Goal: Entertainment & Leisure: Consume media (video, audio)

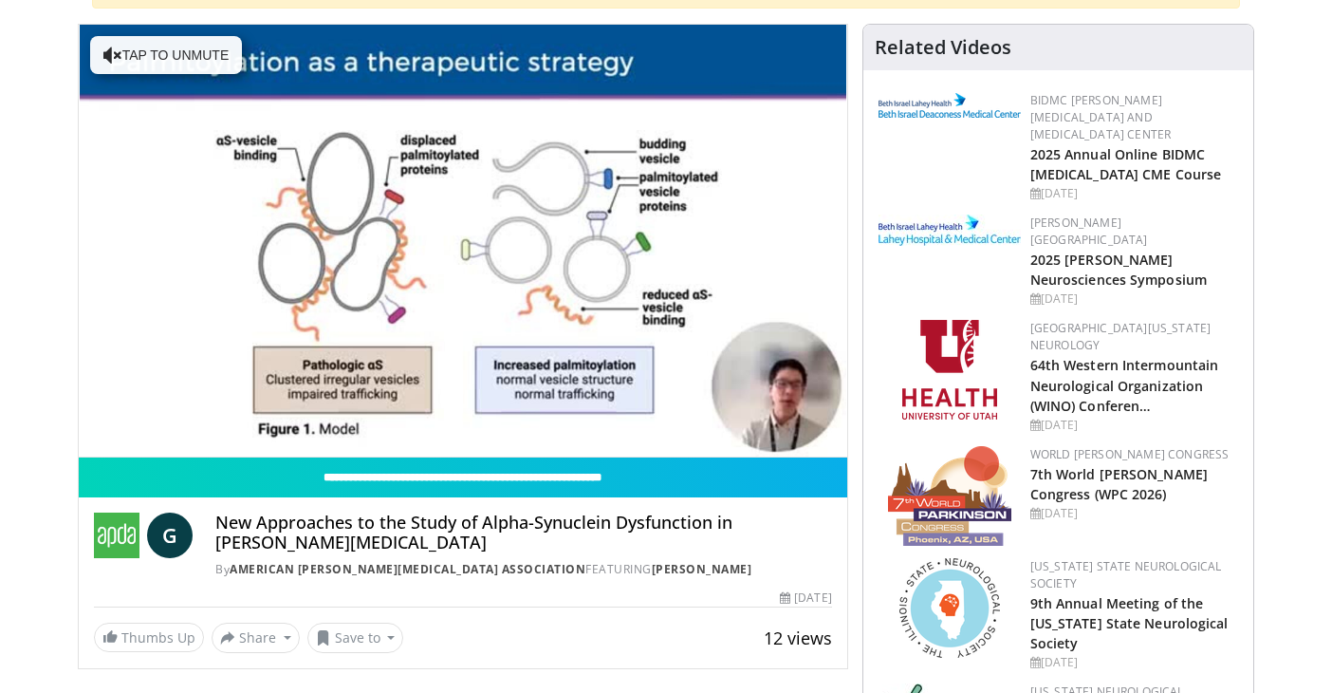
scroll to position [229, 0]
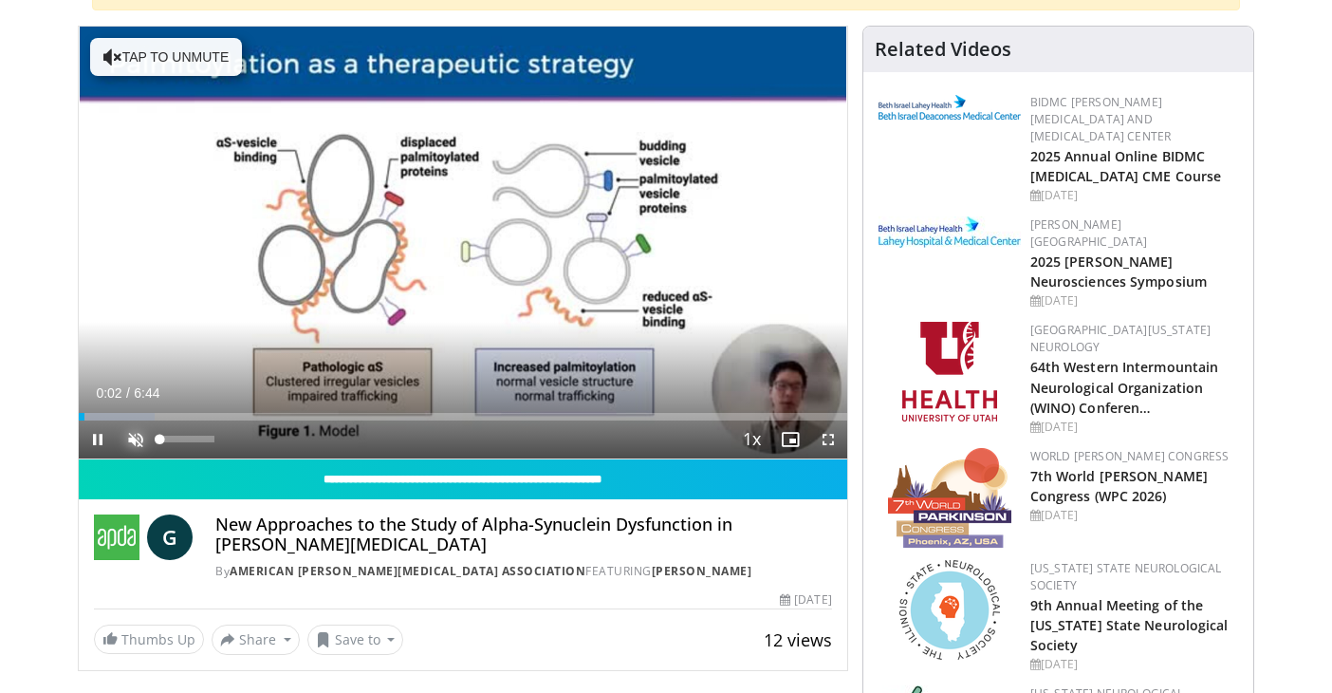
click at [125, 436] on span "Video Player" at bounding box center [136, 439] width 38 height 38
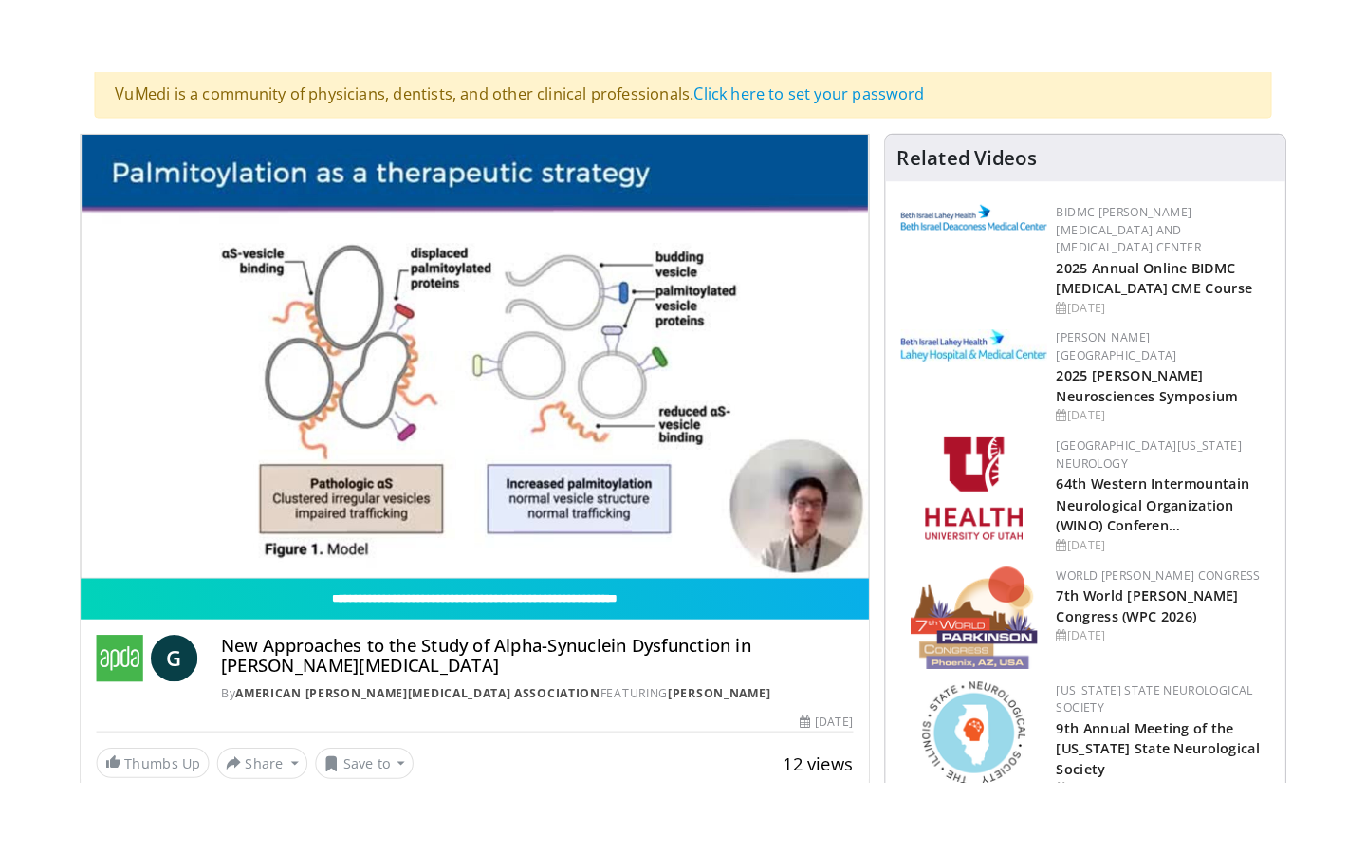
scroll to position [198, 0]
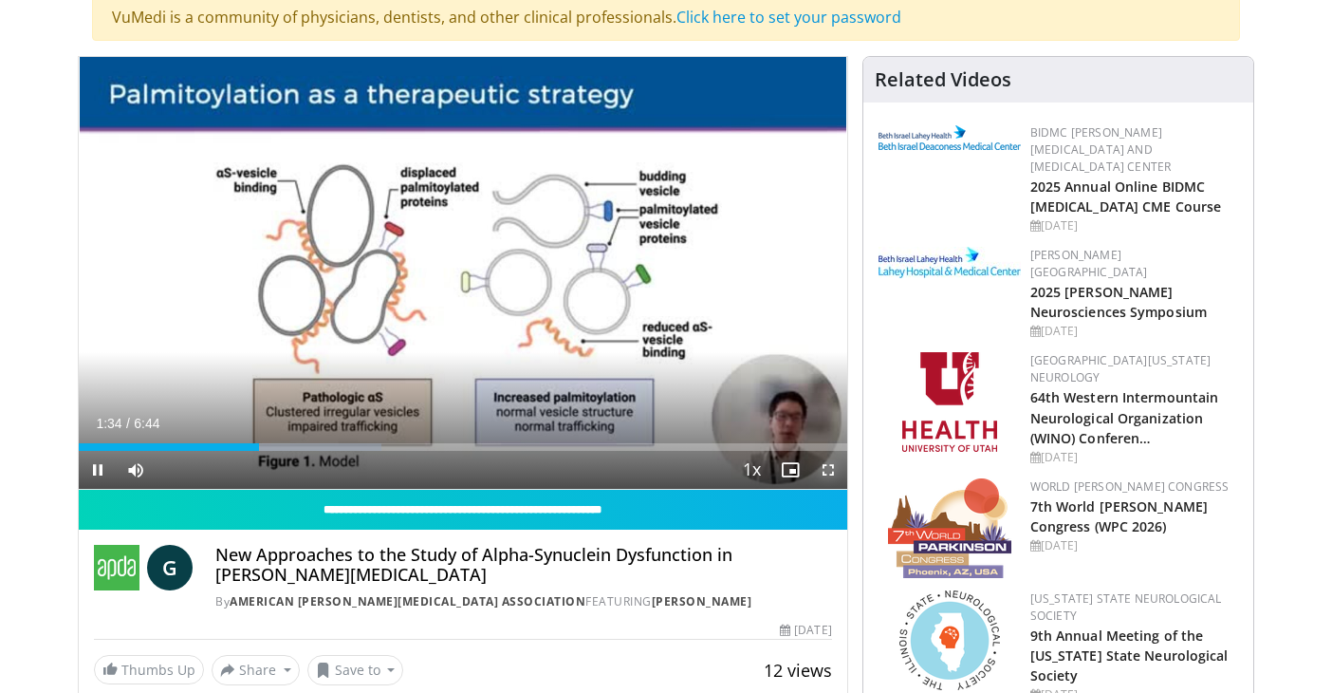
click at [827, 470] on span "Video Player" at bounding box center [828, 470] width 38 height 38
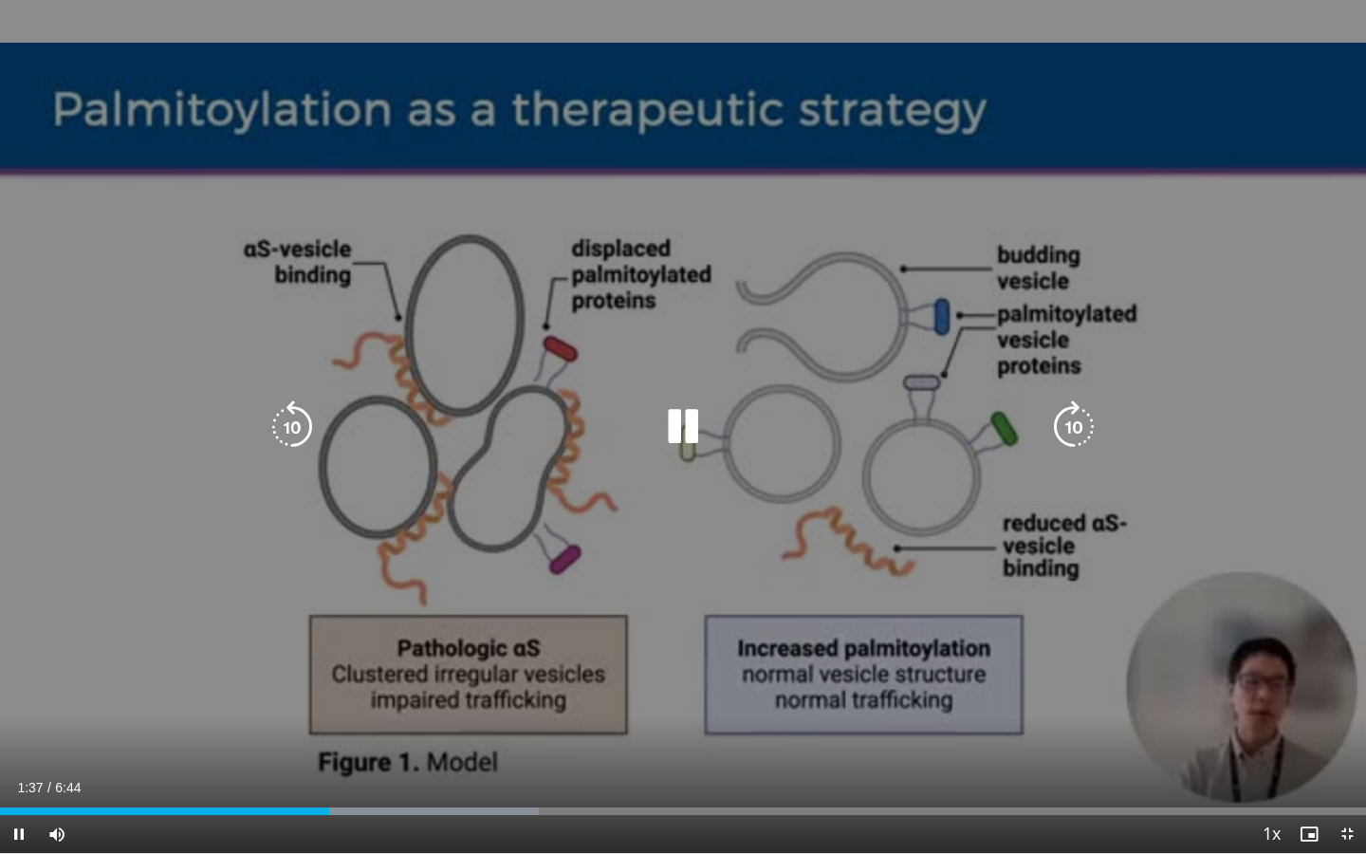
click at [646, 654] on div "10 seconds Tap to unmute" at bounding box center [683, 426] width 1366 height 853
click at [683, 423] on icon "Video Player" at bounding box center [683, 426] width 53 height 53
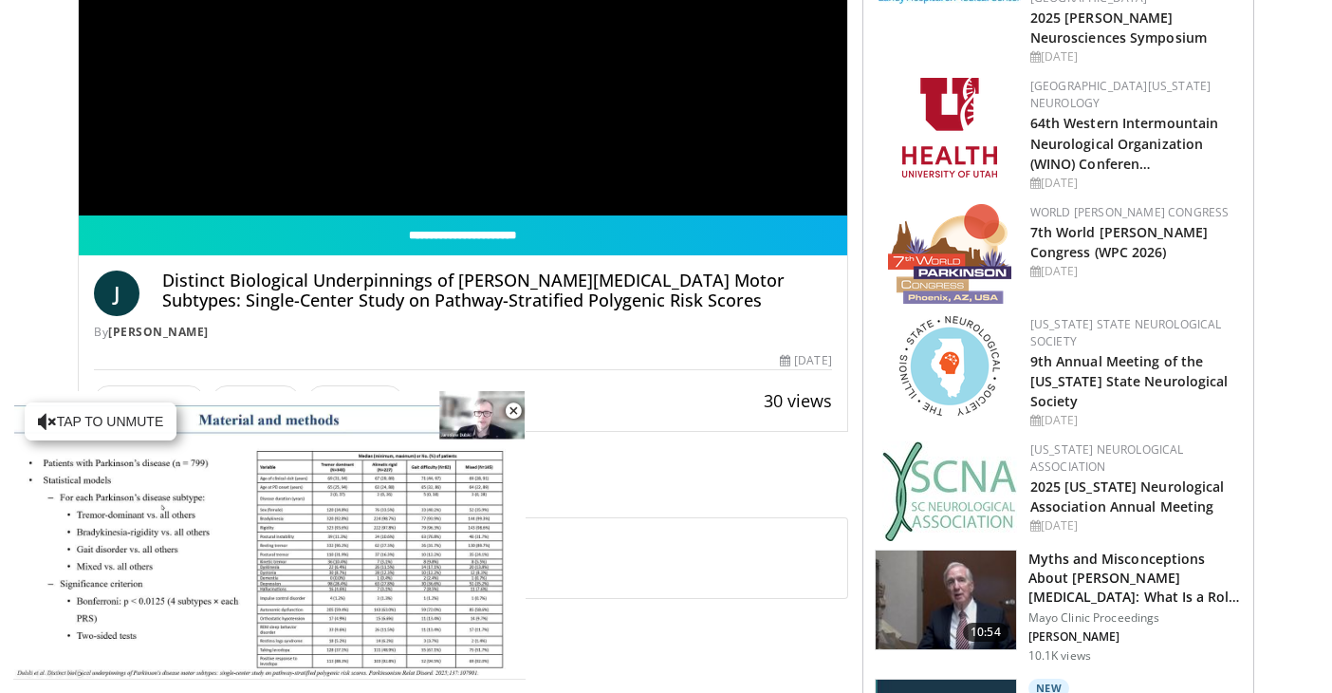
scroll to position [470, 0]
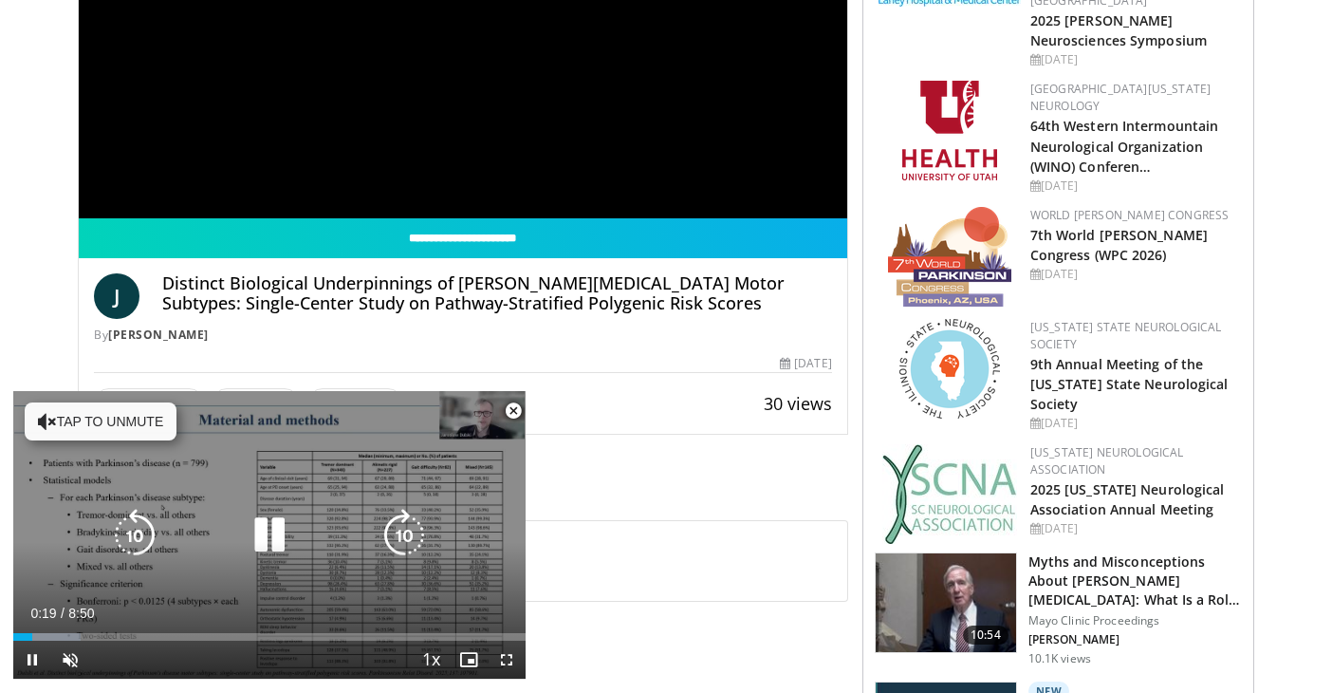
click at [138, 418] on button "Tap to unmute" at bounding box center [101, 421] width 152 height 38
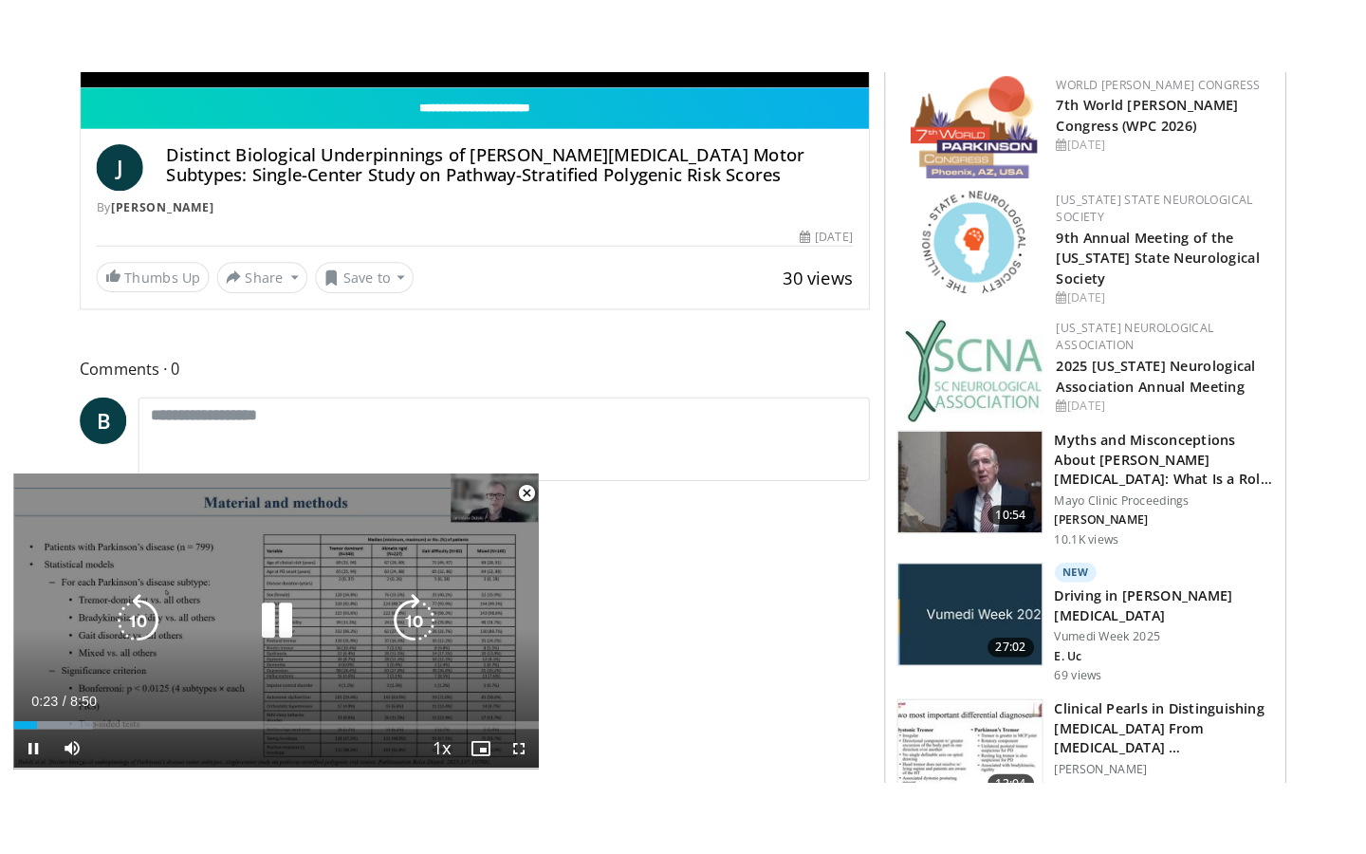
scroll to position [676, 0]
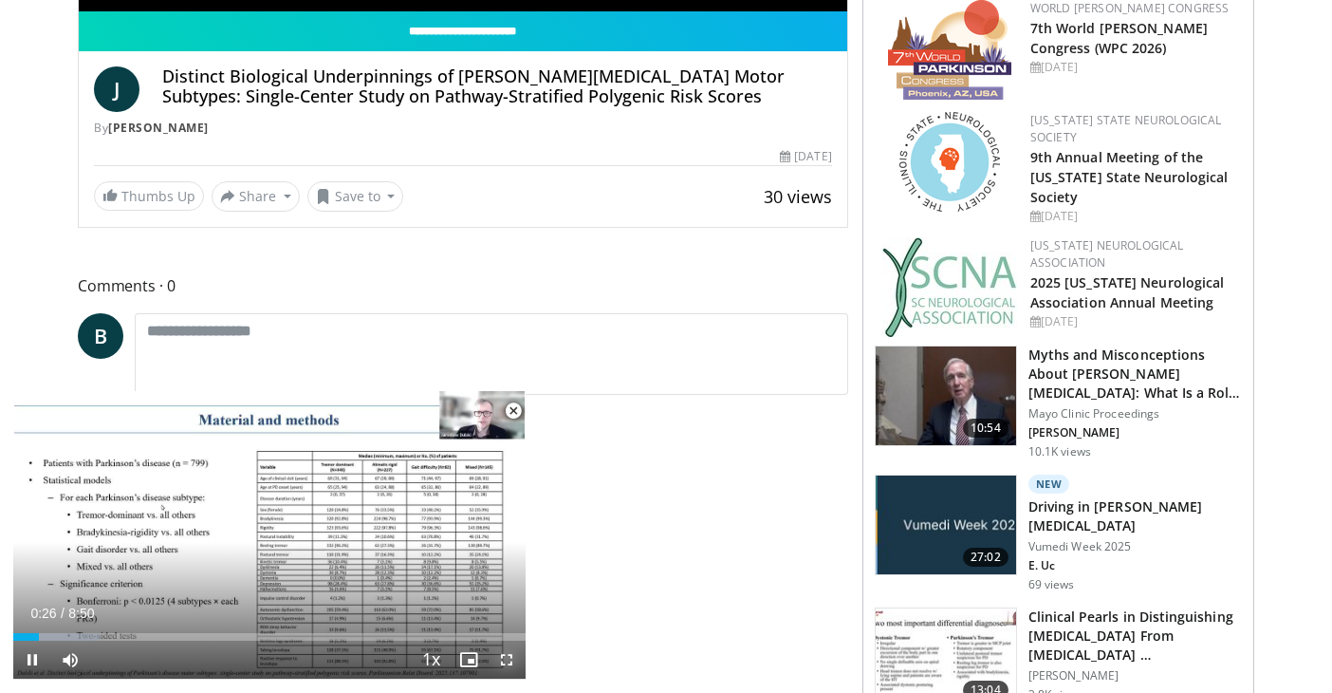
click at [509, 658] on span "Video Player" at bounding box center [507, 659] width 38 height 38
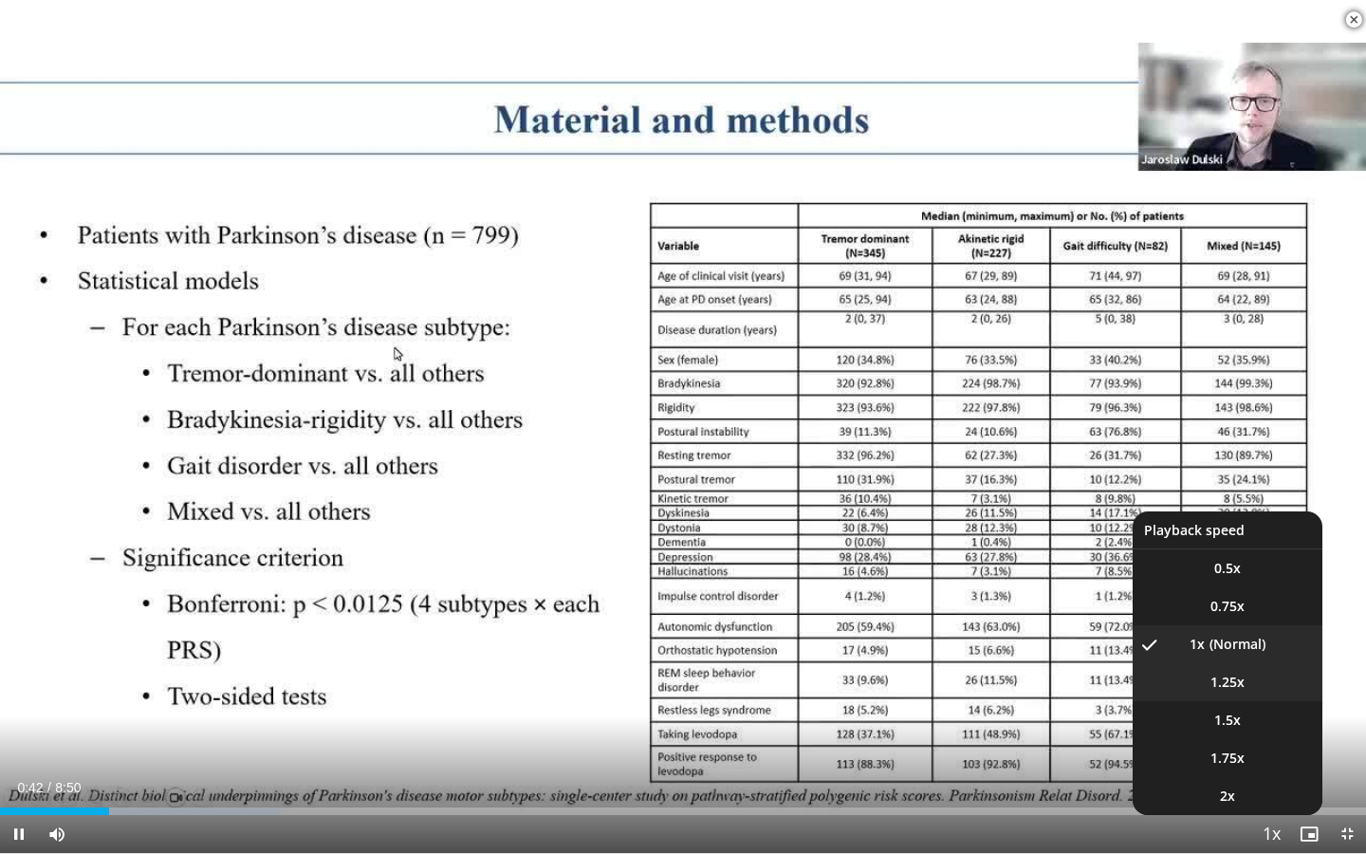
click at [1248, 680] on li "1.25x" at bounding box center [1228, 682] width 190 height 38
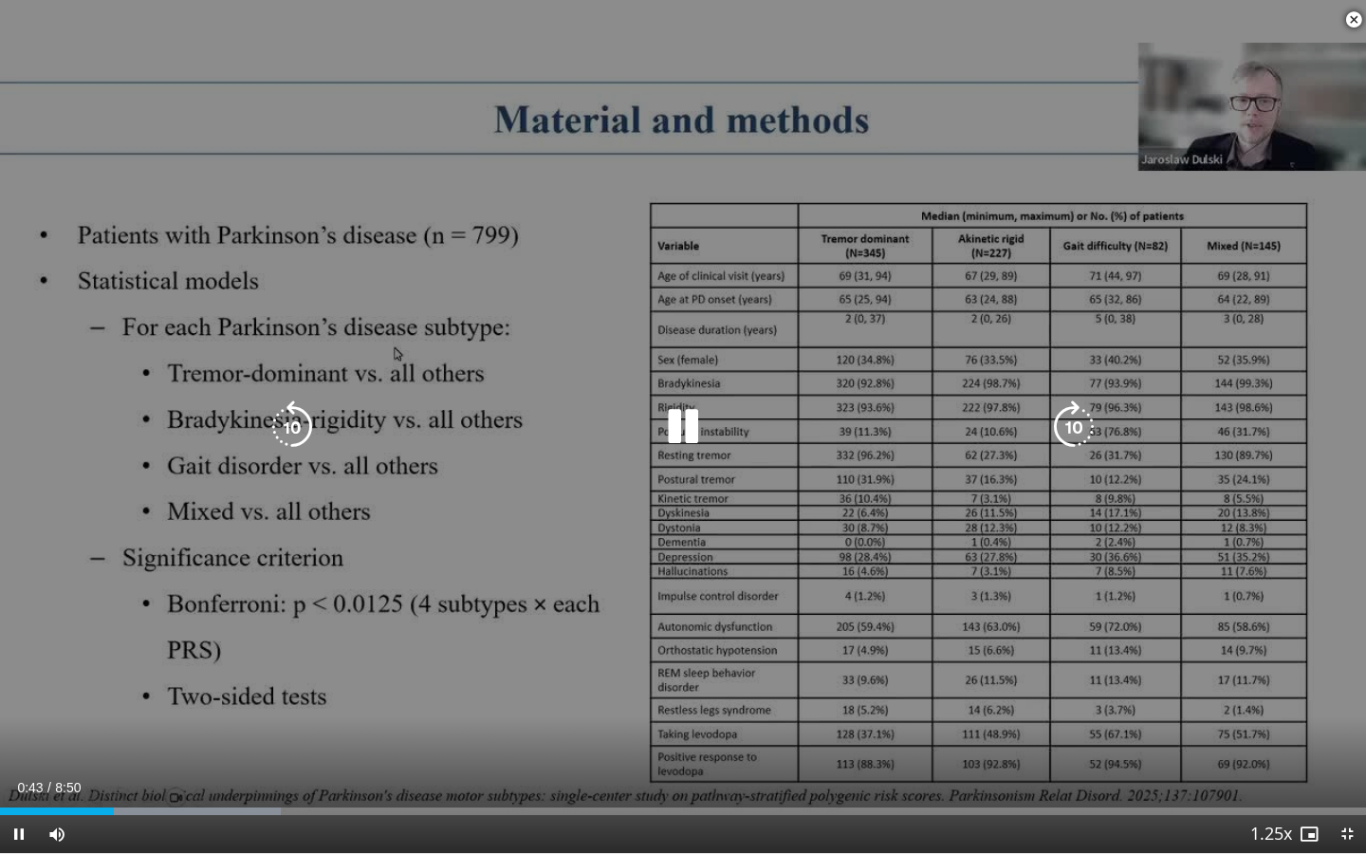
click at [917, 615] on div "10 seconds Tap to unmute" at bounding box center [683, 426] width 1366 height 853
click at [783, 540] on div "10 seconds Tap to unmute" at bounding box center [683, 426] width 1366 height 853
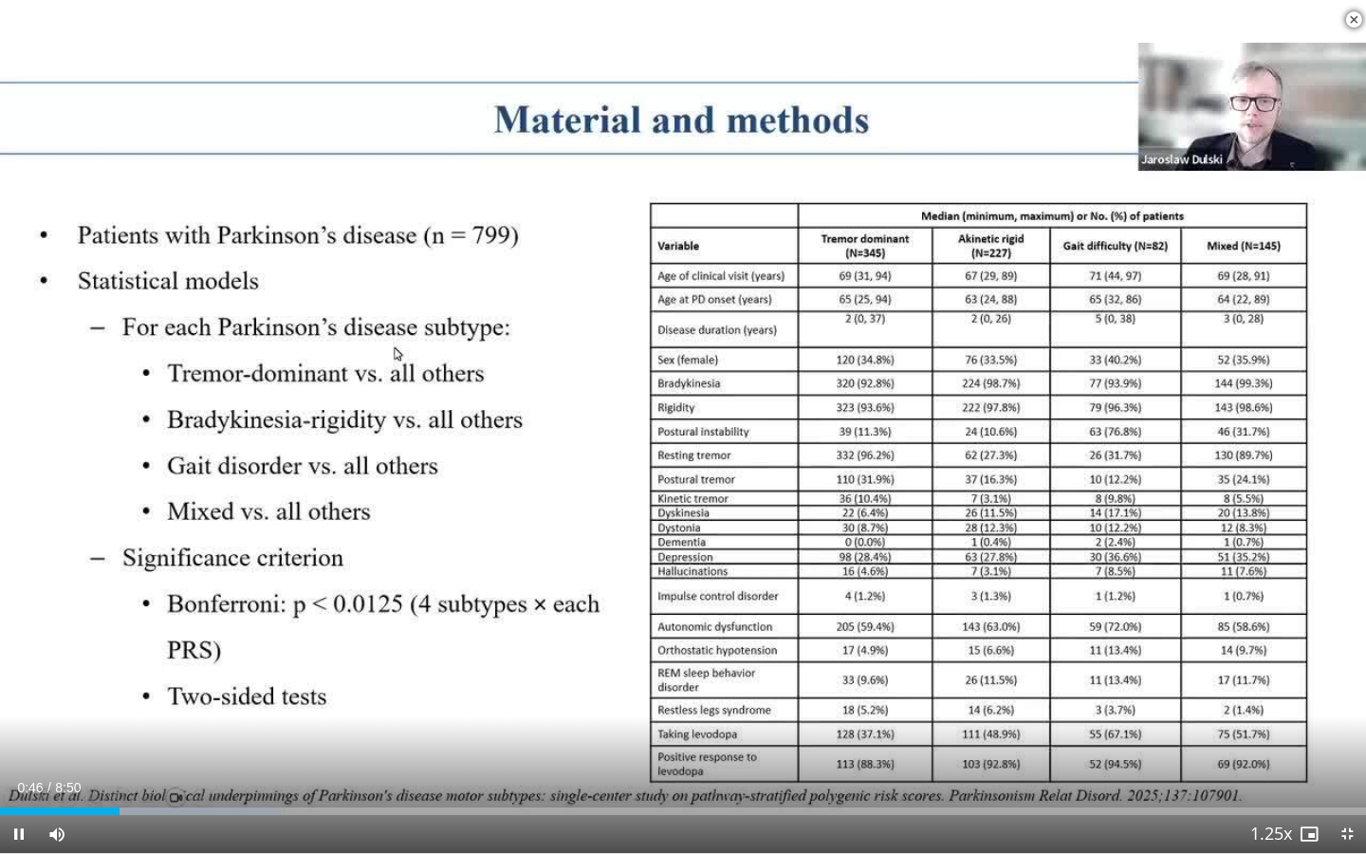
click at [600, 692] on div "Current Time 0:46 / Duration 8:50 Pause Skip Backward Skip Forward Mute Loaded …" at bounding box center [683, 834] width 1366 height 38
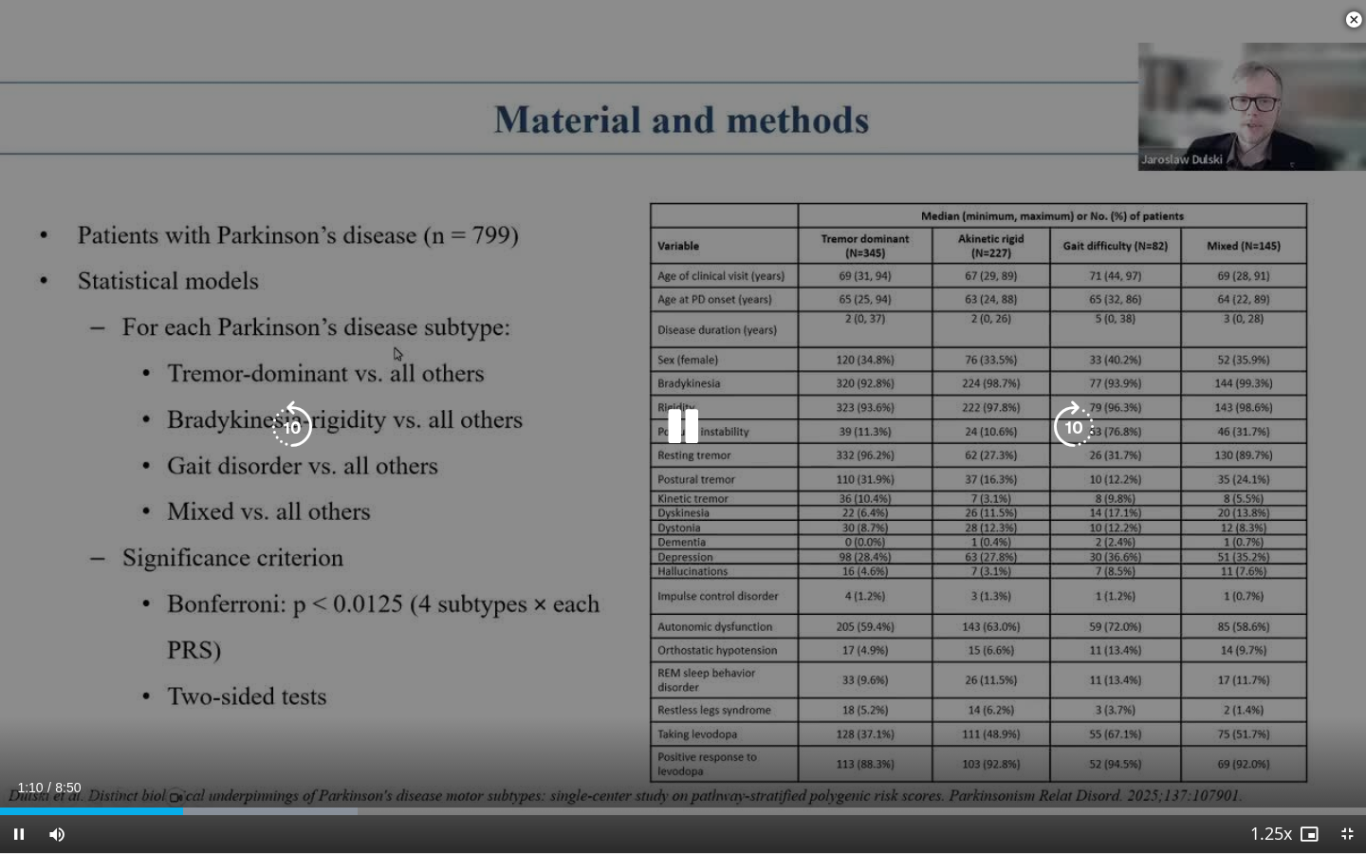
click at [1257, 644] on div "10 seconds Tap to unmute" at bounding box center [683, 426] width 1366 height 853
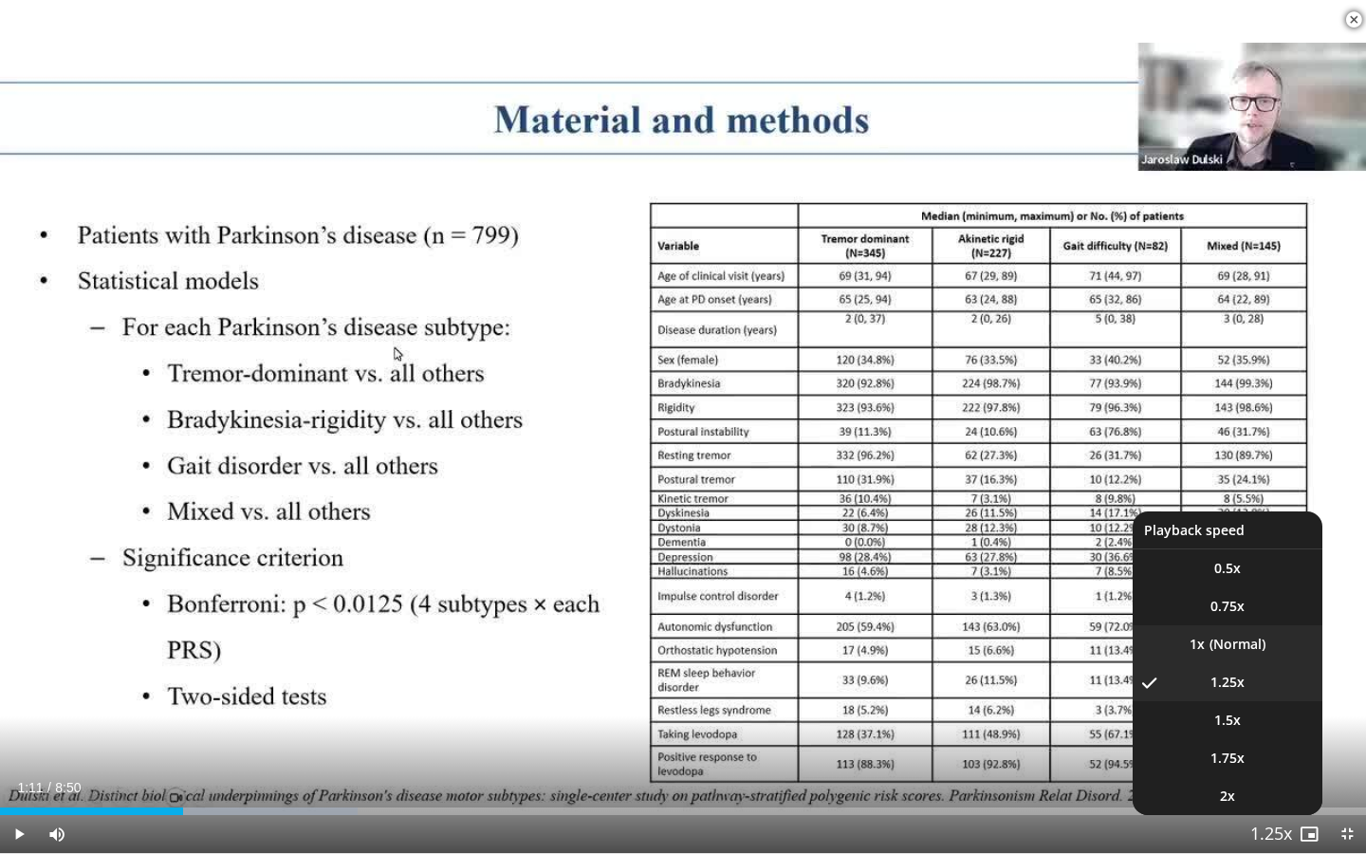
click at [1258, 646] on li "1x" at bounding box center [1228, 644] width 190 height 38
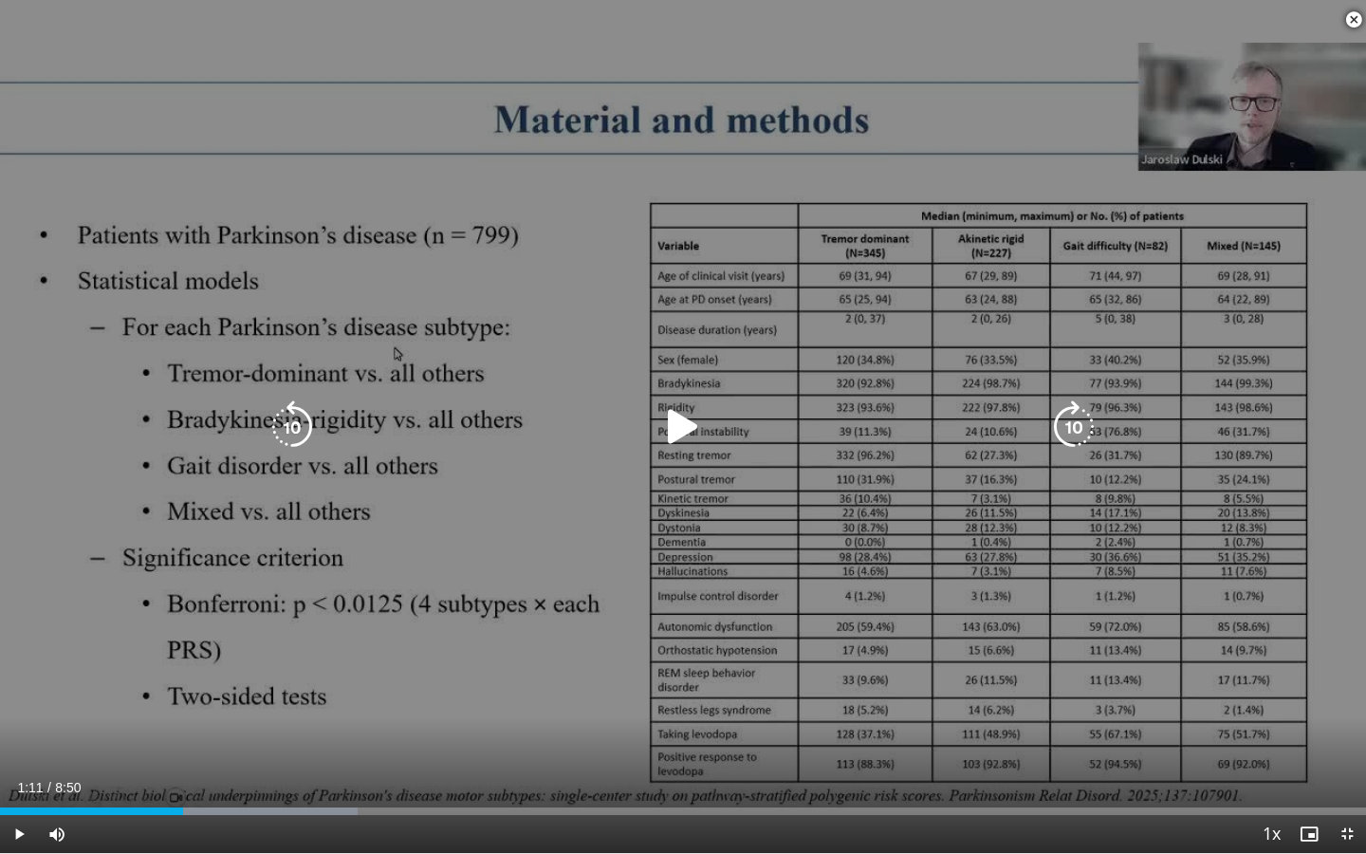
click at [678, 426] on icon "Video Player" at bounding box center [683, 426] width 53 height 53
click at [683, 442] on icon "Video Player" at bounding box center [683, 426] width 53 height 53
click at [679, 428] on icon "Video Player" at bounding box center [683, 426] width 53 height 53
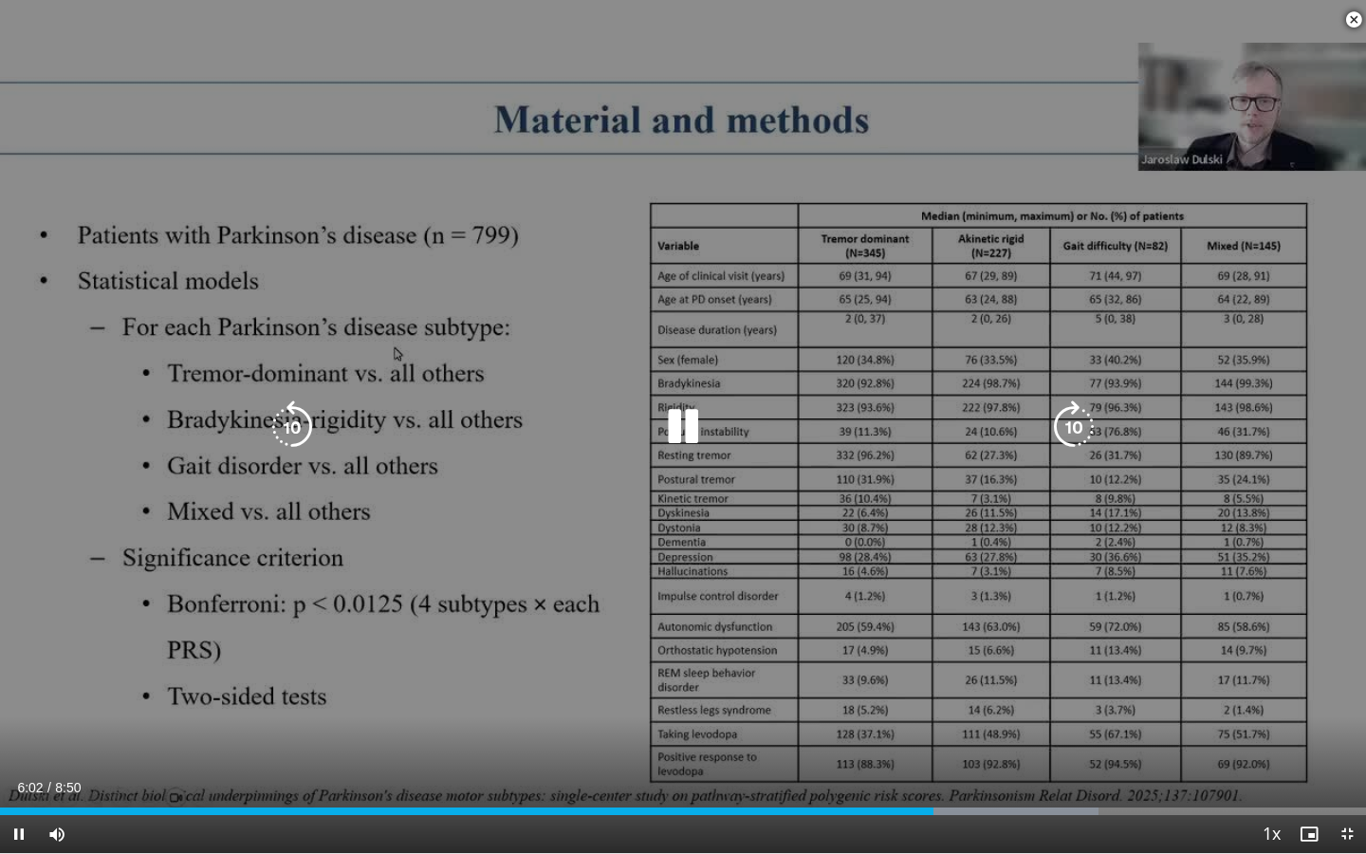
click at [690, 436] on icon "Video Player" at bounding box center [683, 426] width 53 height 53
click at [676, 423] on icon "Video Player" at bounding box center [683, 426] width 53 height 53
click at [610, 692] on div "10 seconds Tap to unmute" at bounding box center [683, 426] width 1366 height 853
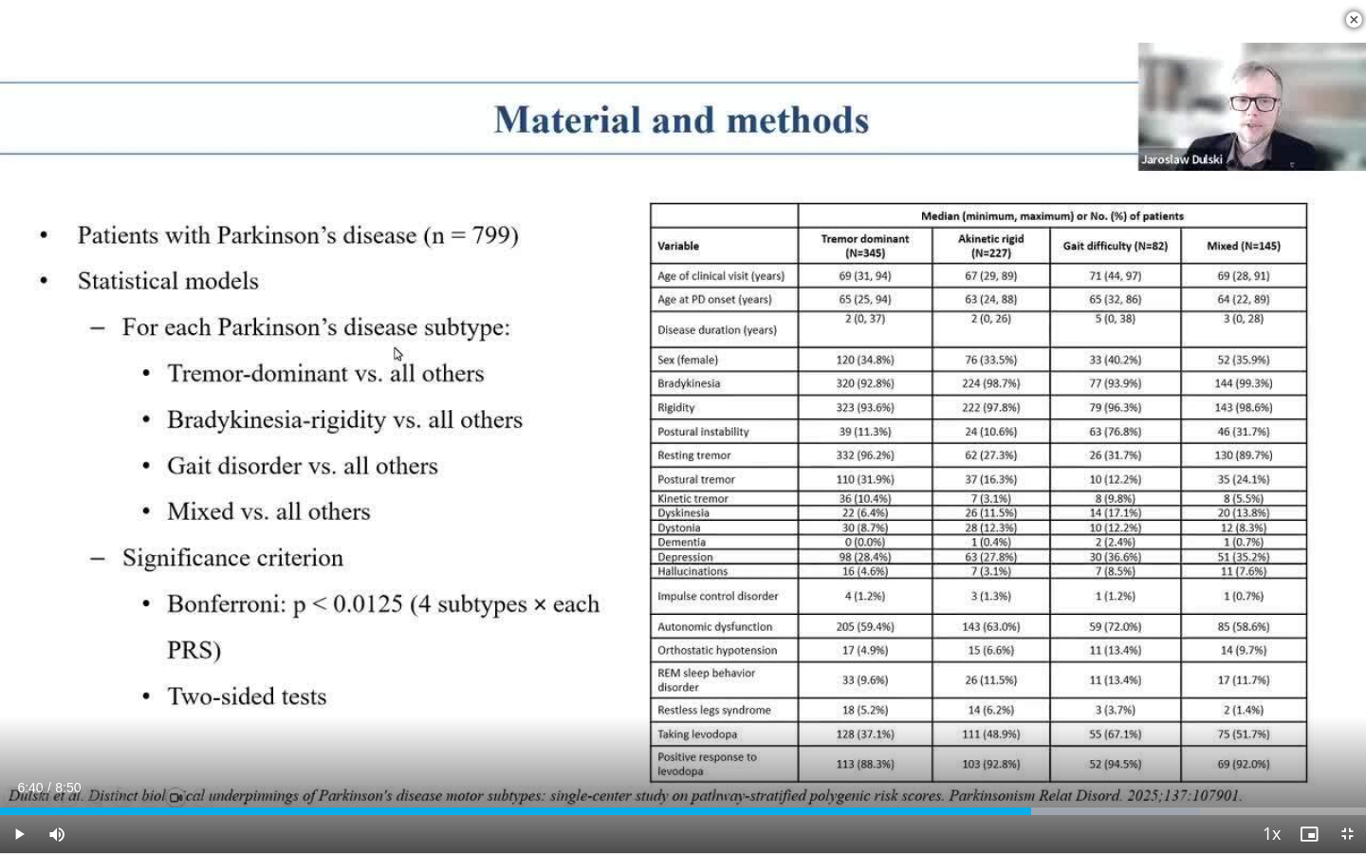
drag, startPoint x: 610, startPoint y: 765, endPoint x: 594, endPoint y: 765, distance: 16.1
click at [596, 692] on div "10 seconds Tap to unmute" at bounding box center [683, 426] width 1366 height 853
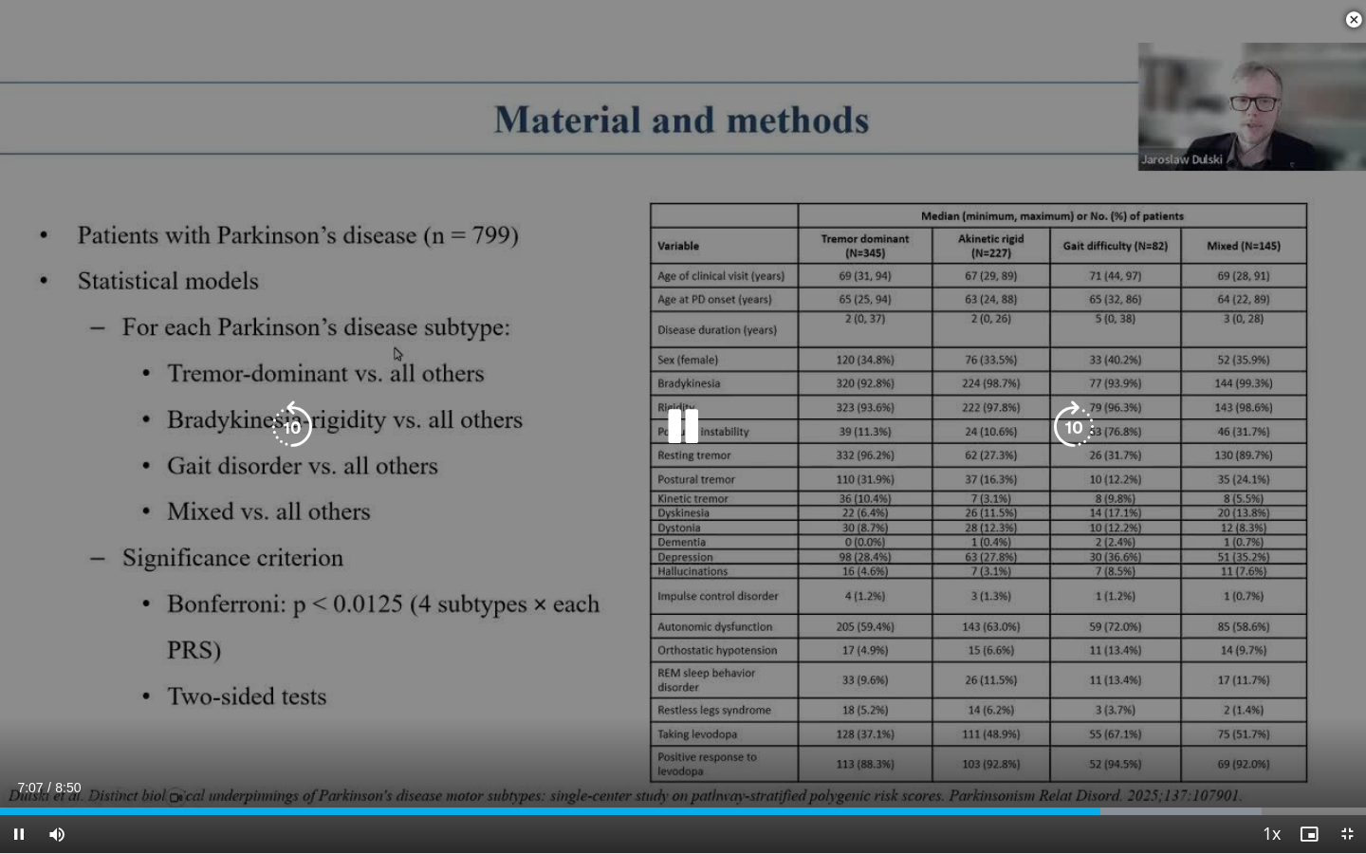
click at [686, 428] on icon "Video Player" at bounding box center [683, 426] width 53 height 53
click at [676, 424] on icon "Video Player" at bounding box center [683, 426] width 53 height 53
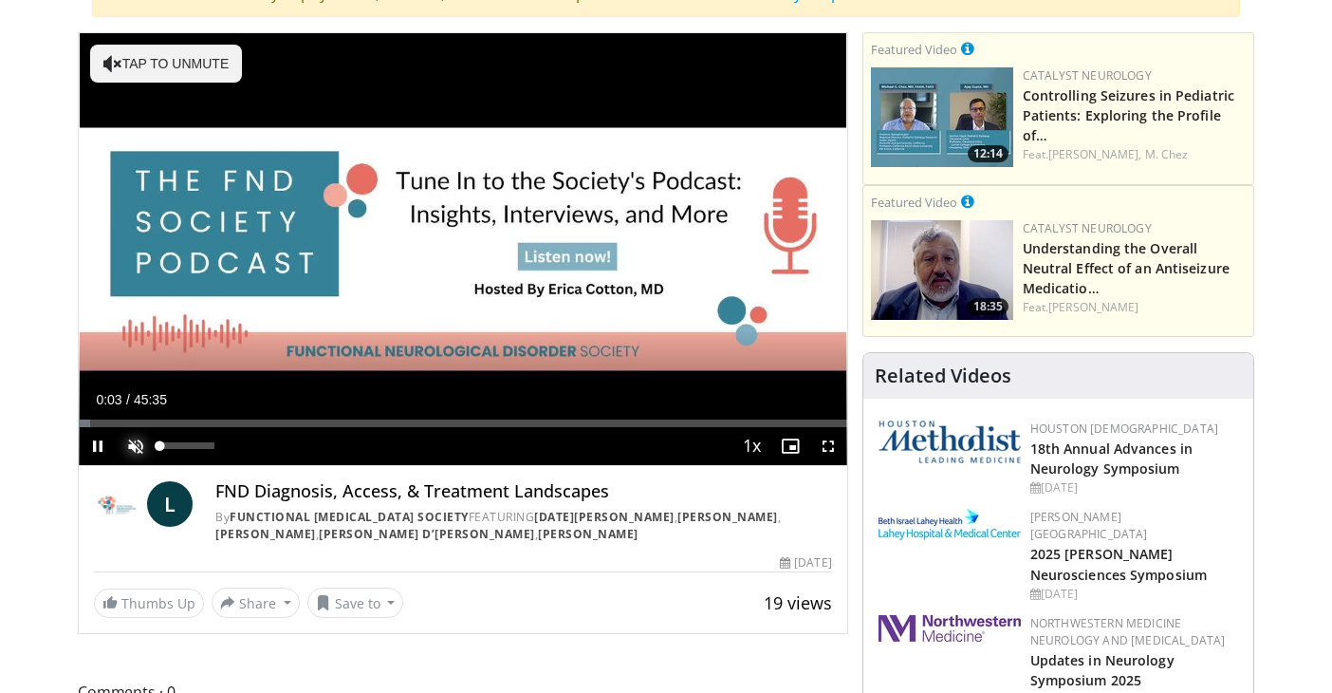
click at [136, 444] on span "Video Player" at bounding box center [136, 446] width 38 height 38
click at [830, 443] on span "Video Player" at bounding box center [828, 446] width 38 height 38
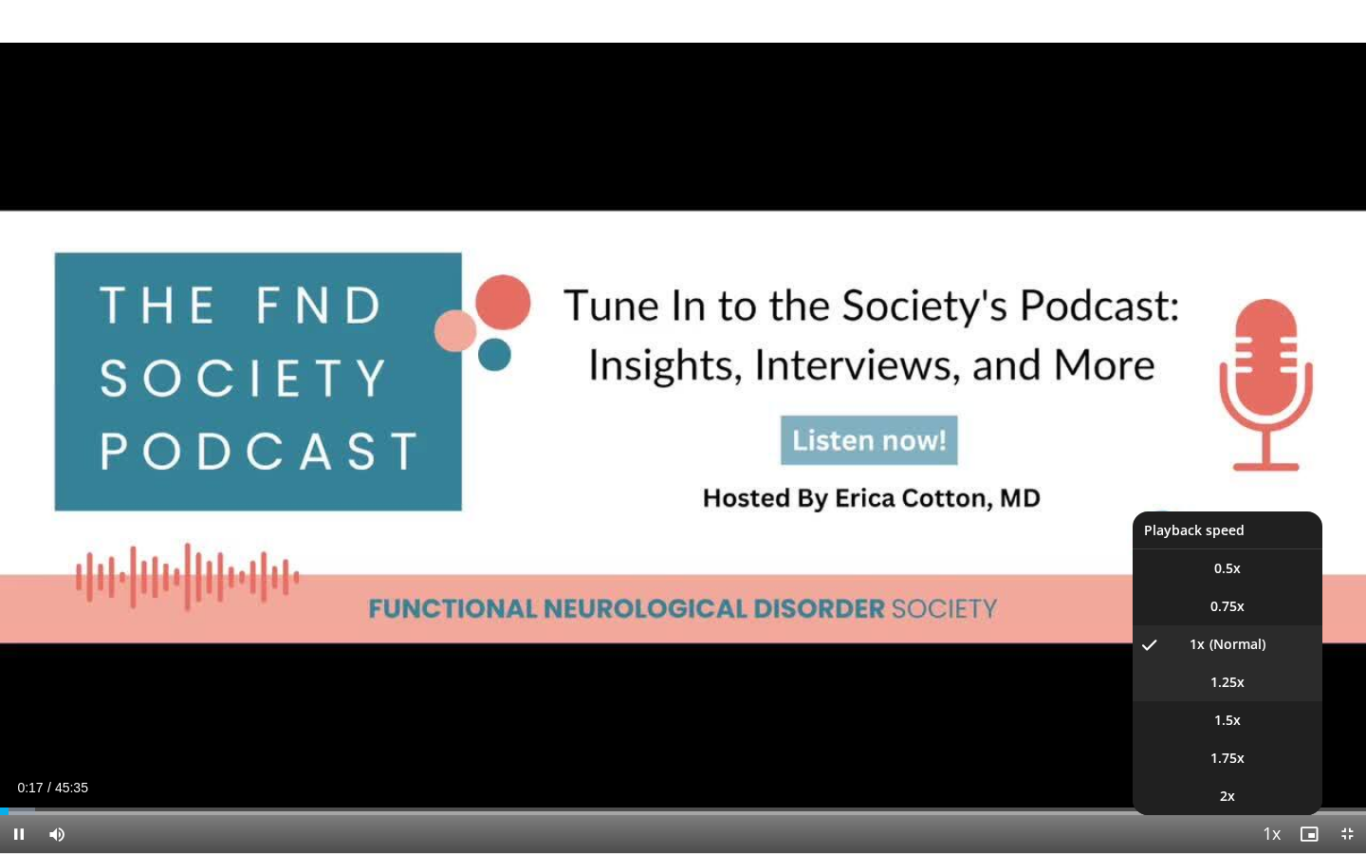
click at [1253, 683] on li "1.25x" at bounding box center [1228, 682] width 190 height 38
click at [1235, 692] on span "1.5x" at bounding box center [1227, 720] width 27 height 19
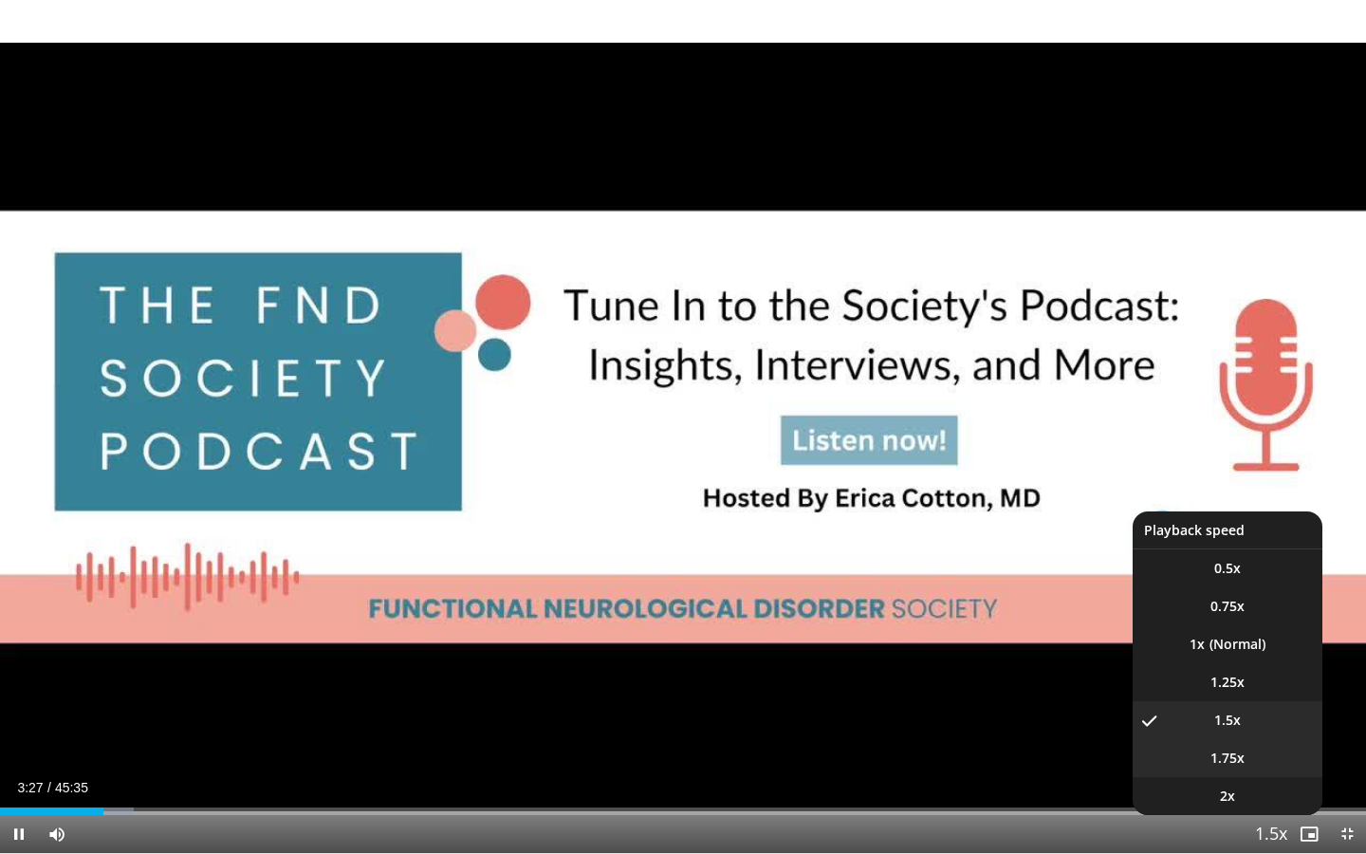
click at [1244, 692] on span "1.75x" at bounding box center [1228, 758] width 34 height 19
click at [1251, 692] on li "1.5x" at bounding box center [1228, 720] width 190 height 38
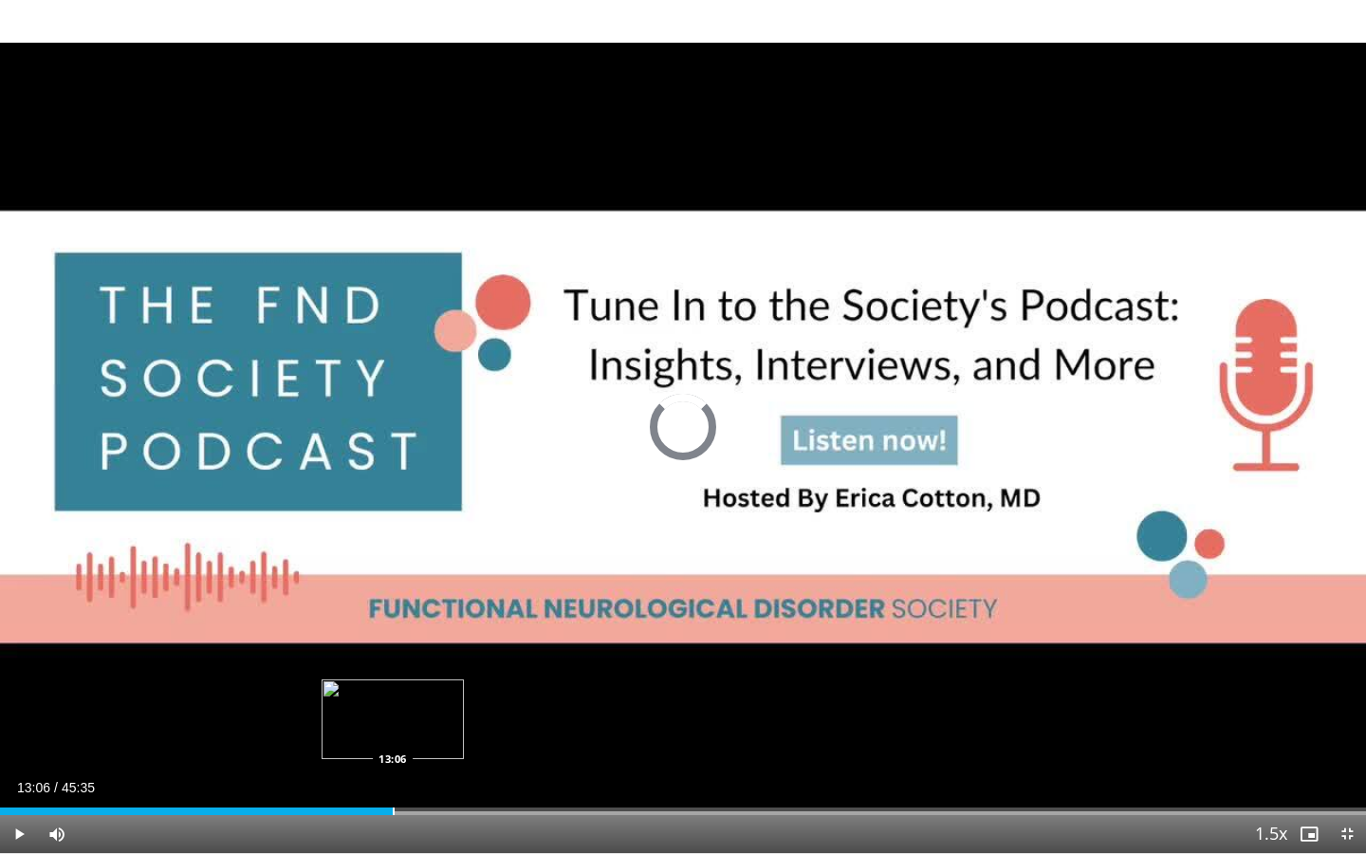
click at [393, 692] on div "Progress Bar" at bounding box center [394, 811] width 2 height 8
click at [441, 692] on div "Progress Bar" at bounding box center [442, 811] width 2 height 8
click at [501, 692] on div "Progress Bar" at bounding box center [502, 811] width 2 height 8
click at [551, 692] on div "Progress Bar" at bounding box center [552, 811] width 2 height 8
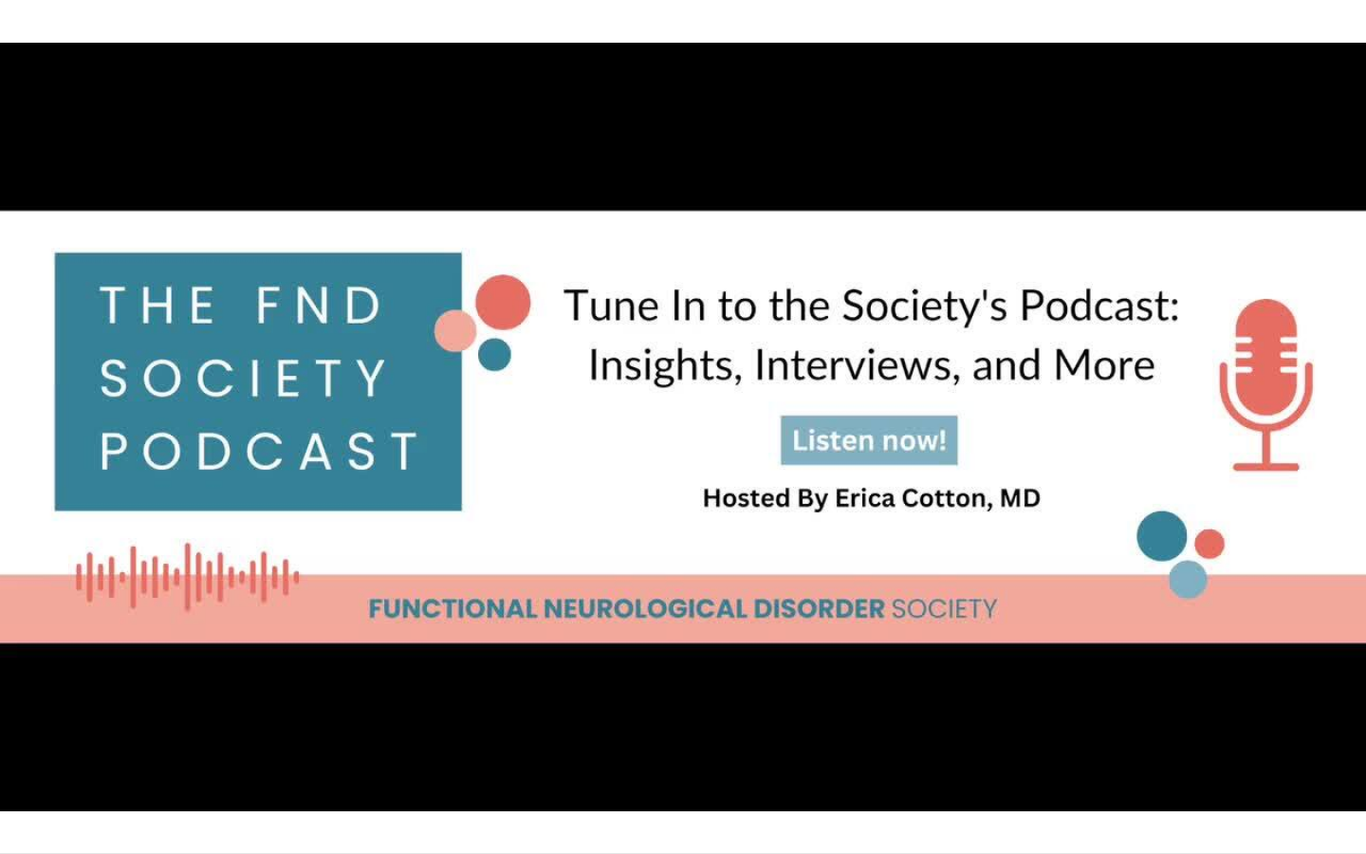
click at [606, 692] on div "10 seconds Tap to unmute" at bounding box center [683, 426] width 1366 height 853
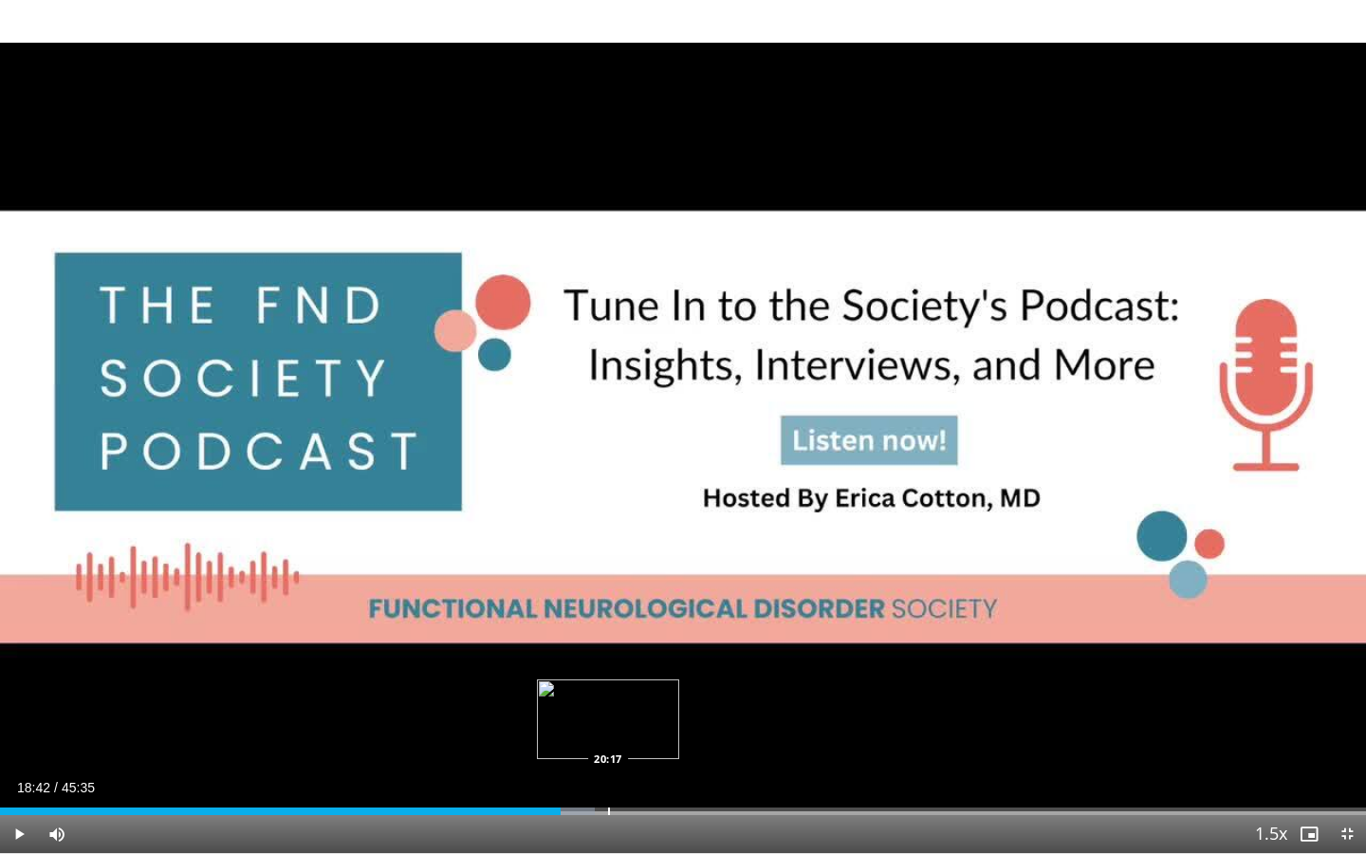
click at [608, 692] on div "Progress Bar" at bounding box center [609, 811] width 2 height 8
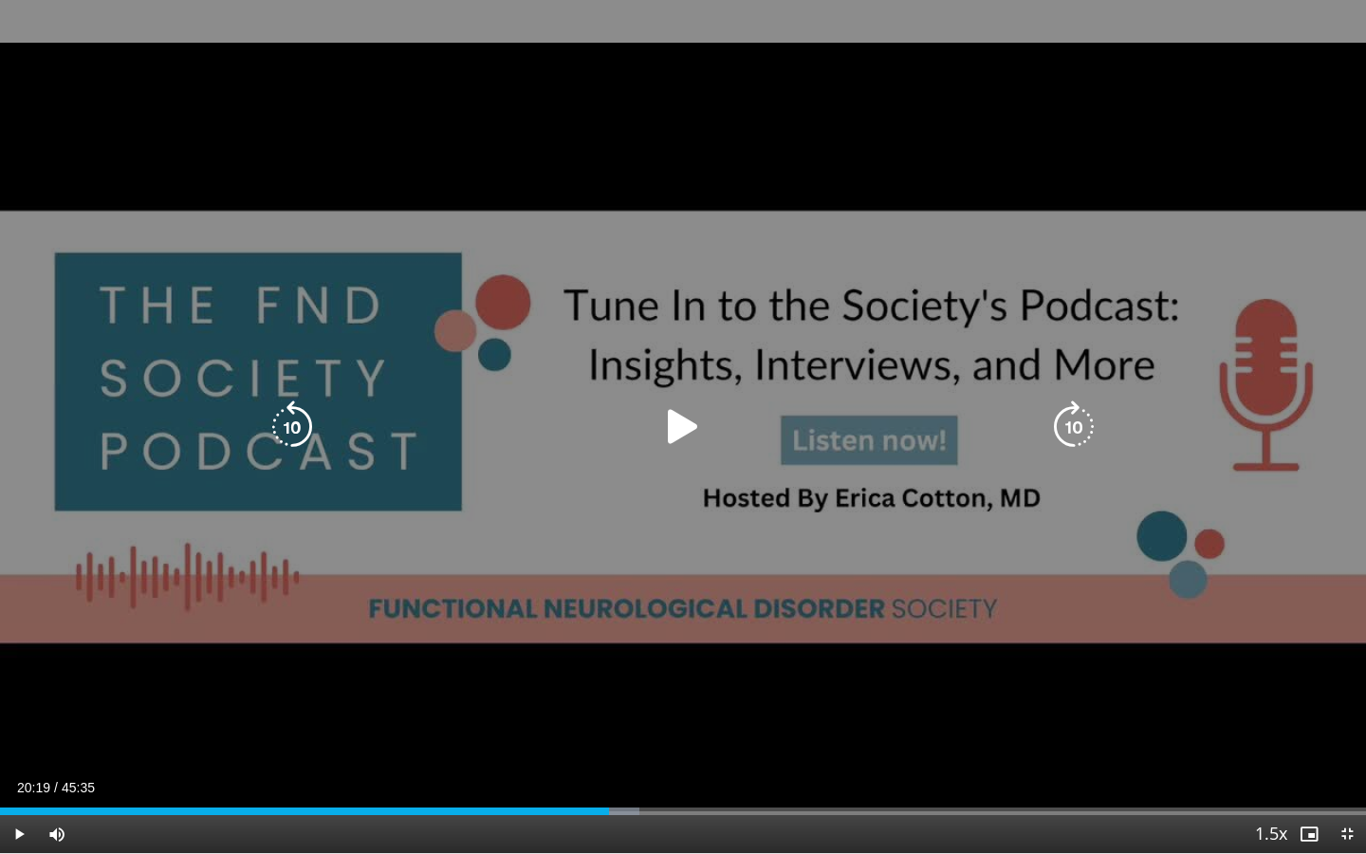
click at [680, 422] on icon "Video Player" at bounding box center [683, 426] width 53 height 53
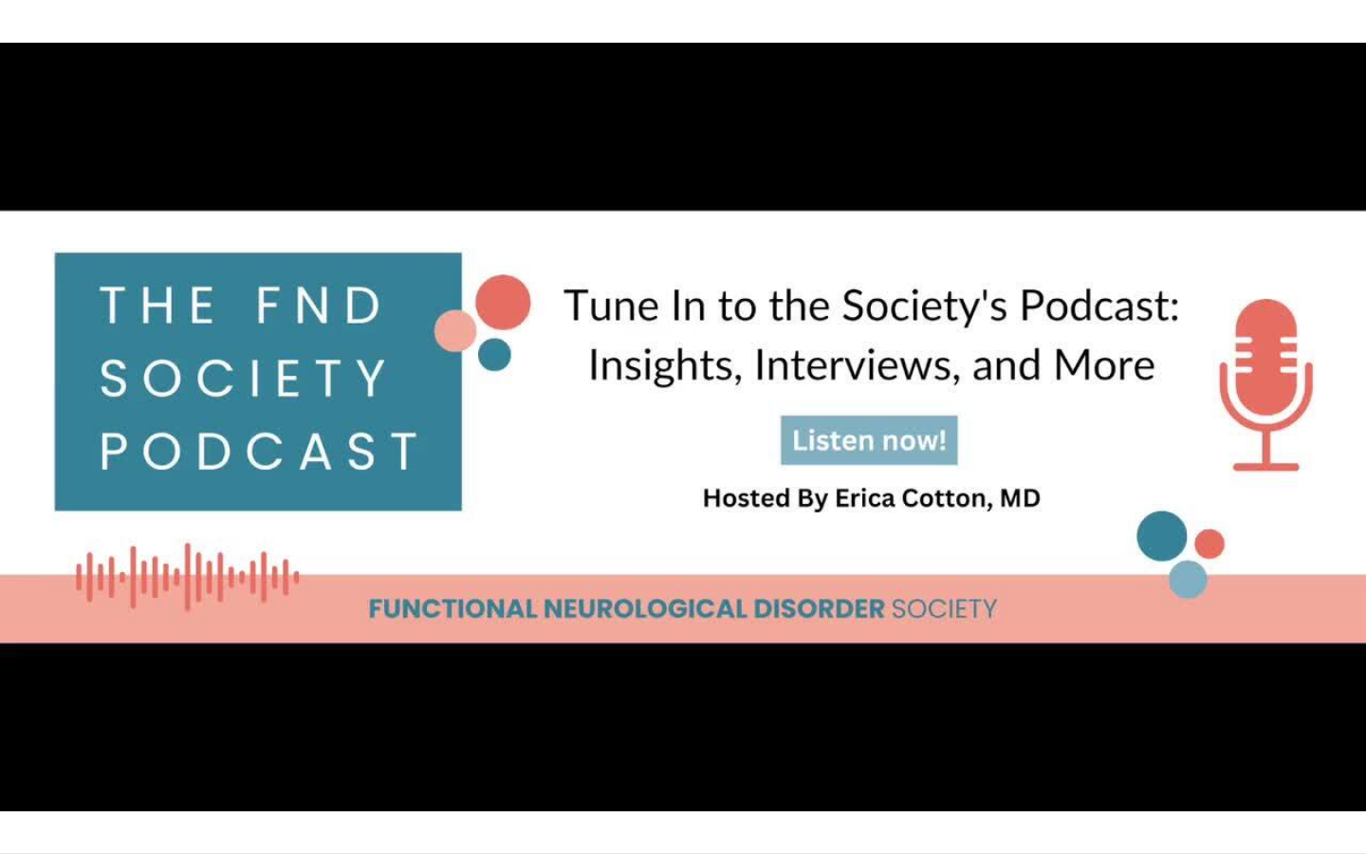
click at [663, 692] on div "10 seconds Tap to unmute" at bounding box center [683, 426] width 1366 height 853
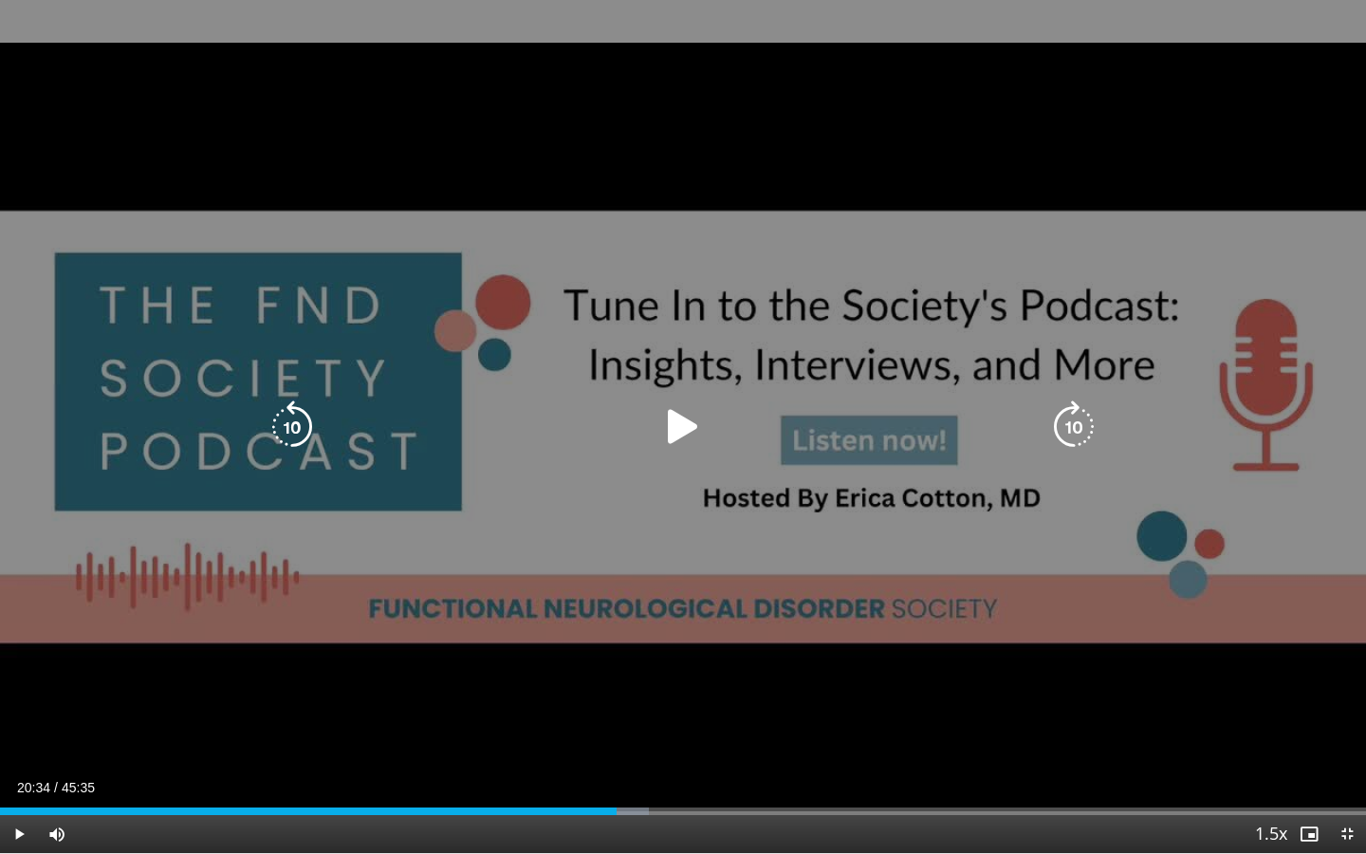
click at [677, 420] on icon "Video Player" at bounding box center [683, 426] width 53 height 53
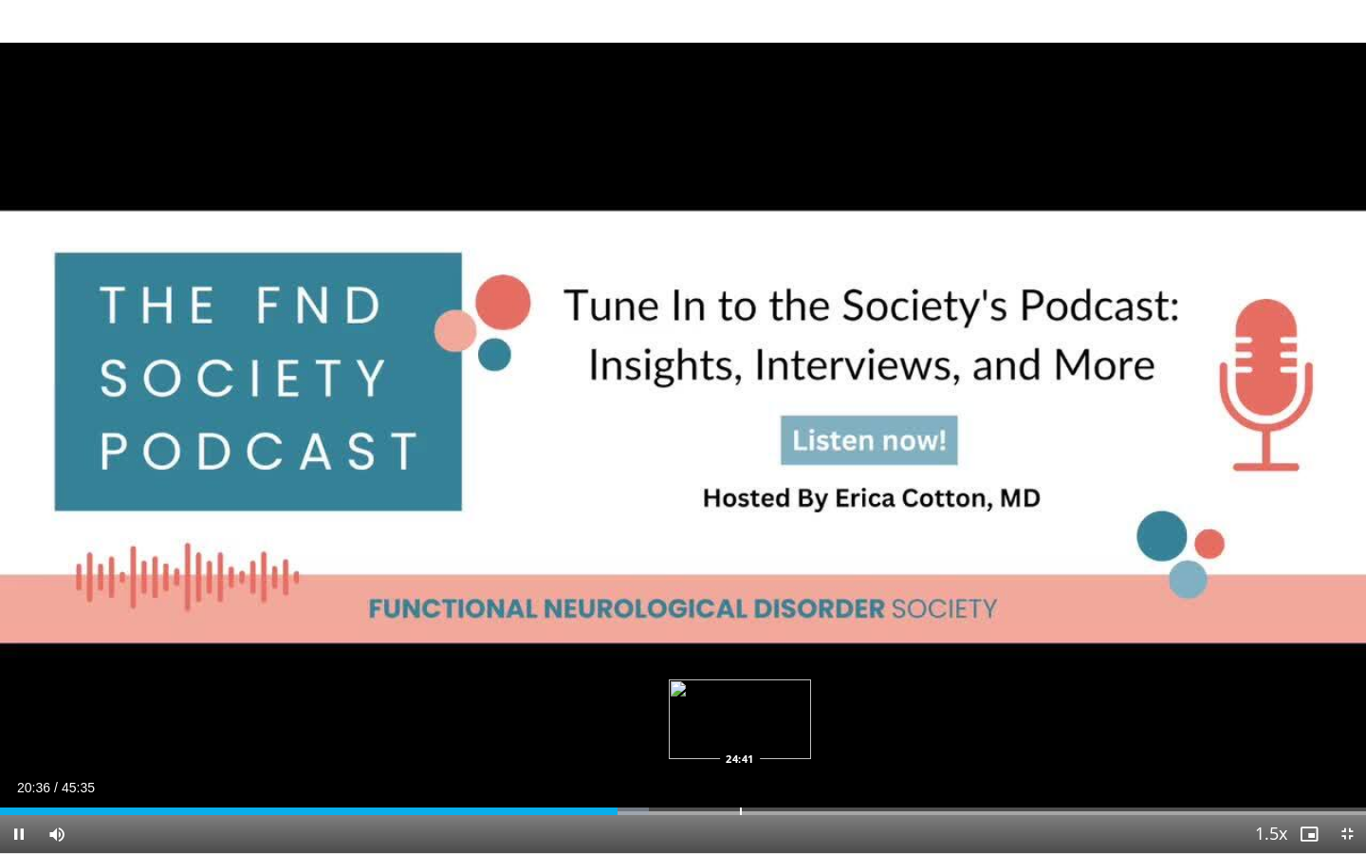
click at [740, 692] on div "Progress Bar" at bounding box center [741, 811] width 2 height 8
click at [916, 692] on div "Progress Bar" at bounding box center [917, 811] width 2 height 8
click at [1095, 692] on div "Progress Bar" at bounding box center [1096, 811] width 2 height 8
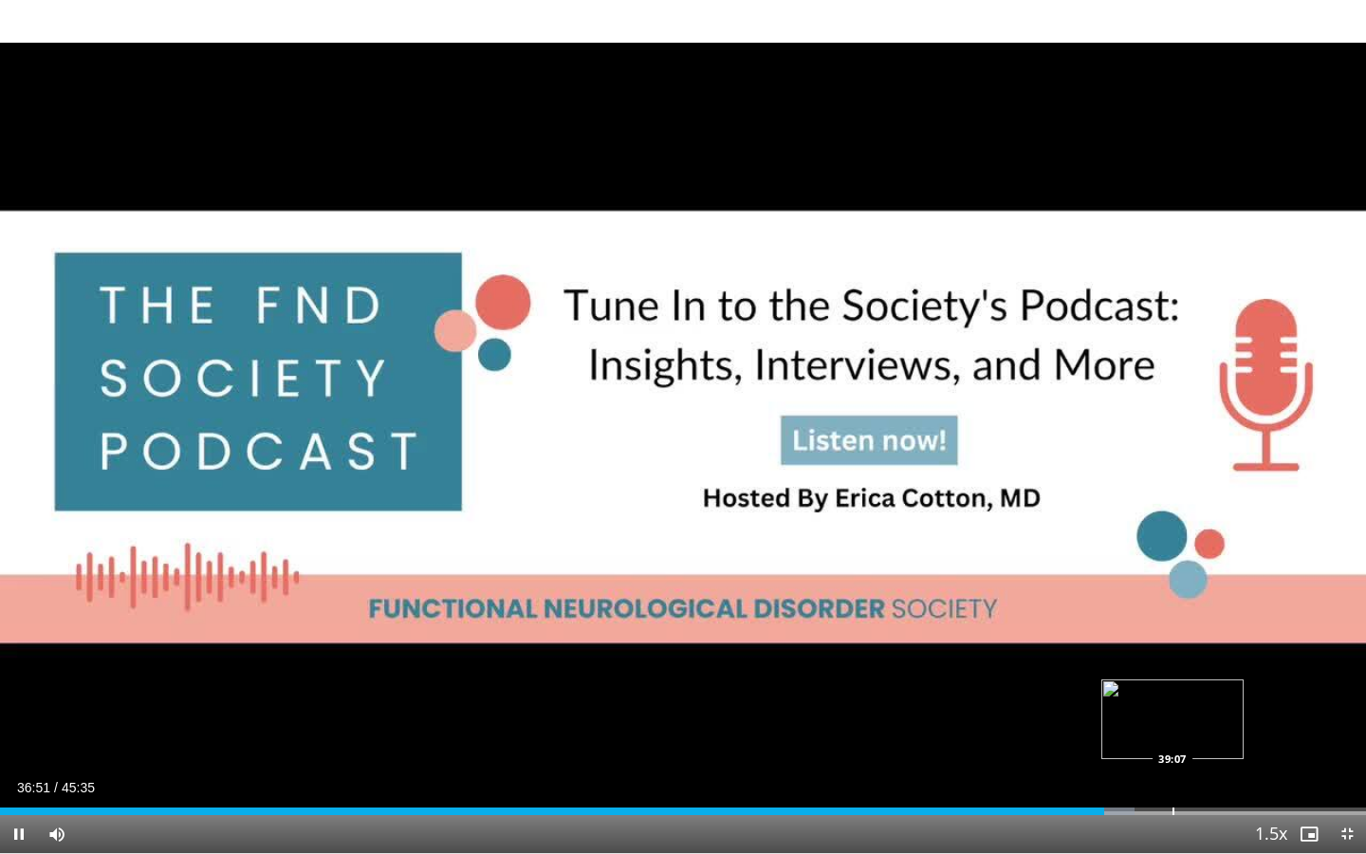
click at [1172, 692] on video-js "**********" at bounding box center [683, 427] width 1366 height 854
click at [1174, 692] on div "Progress Bar" at bounding box center [1175, 811] width 2 height 8
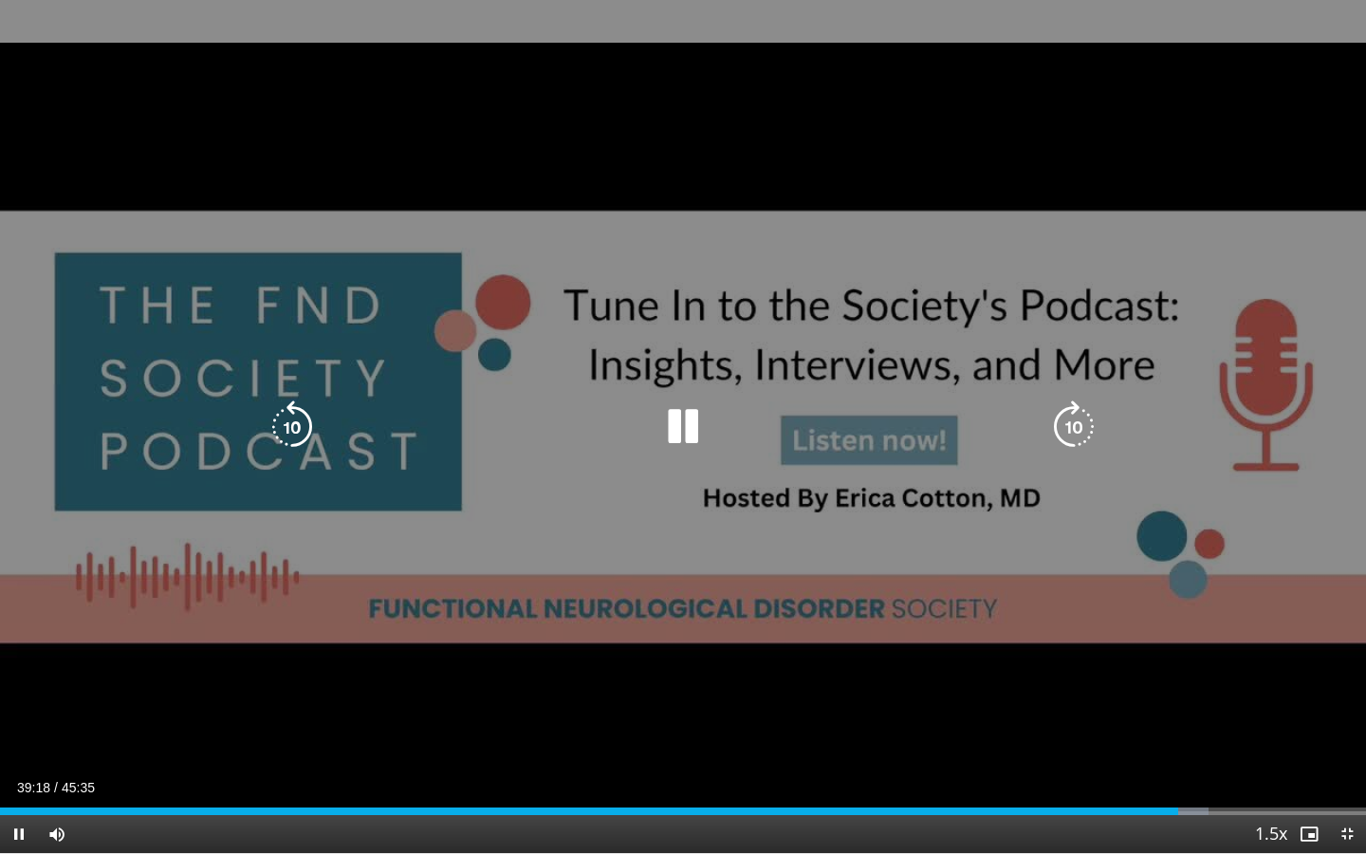
click at [675, 428] on icon "Video Player" at bounding box center [683, 426] width 53 height 53
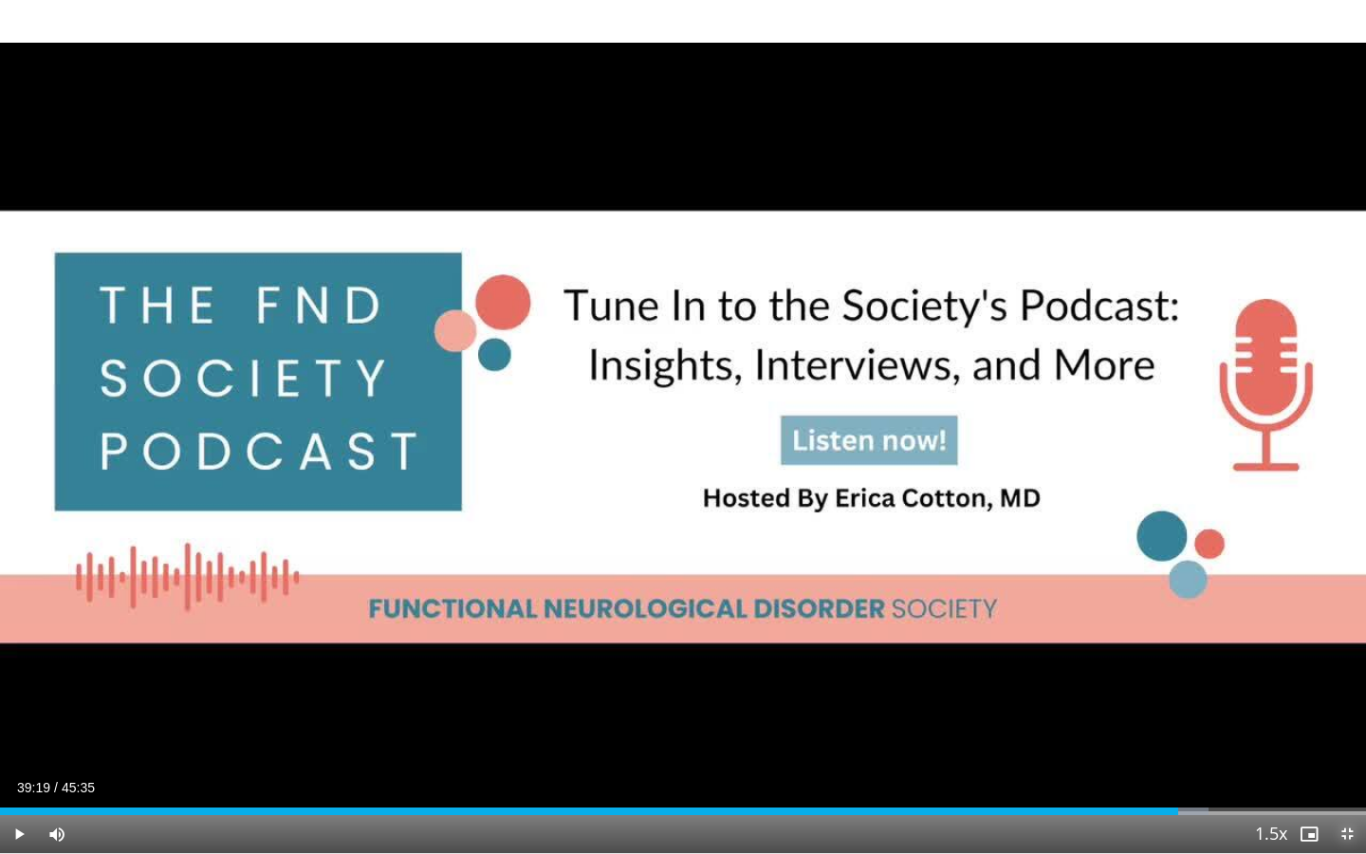
click at [1331, 692] on span "Video Player" at bounding box center [1347, 834] width 38 height 38
